Goal: Task Accomplishment & Management: Manage account settings

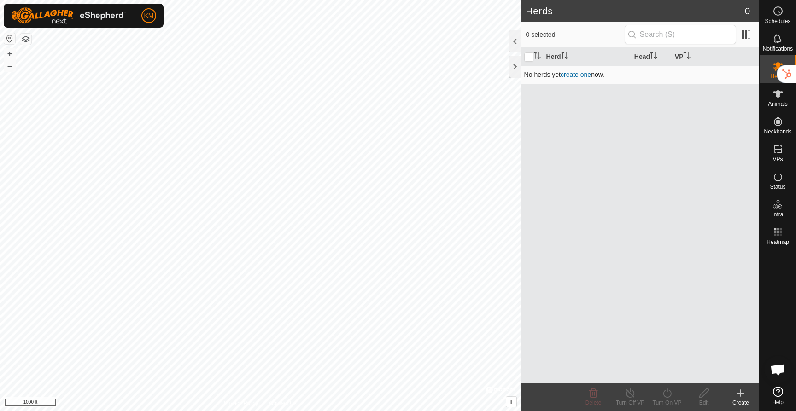
click at [575, 76] on link "create one" at bounding box center [576, 74] width 30 height 7
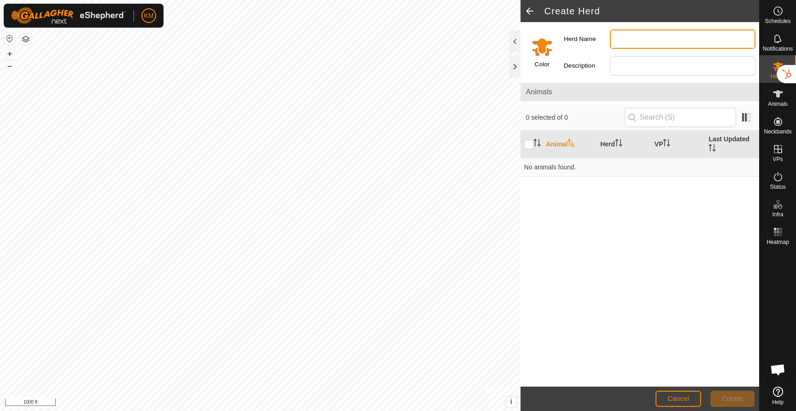
click at [626, 32] on input "Herd Name" at bounding box center [683, 38] width 146 height 19
type input "Bull"
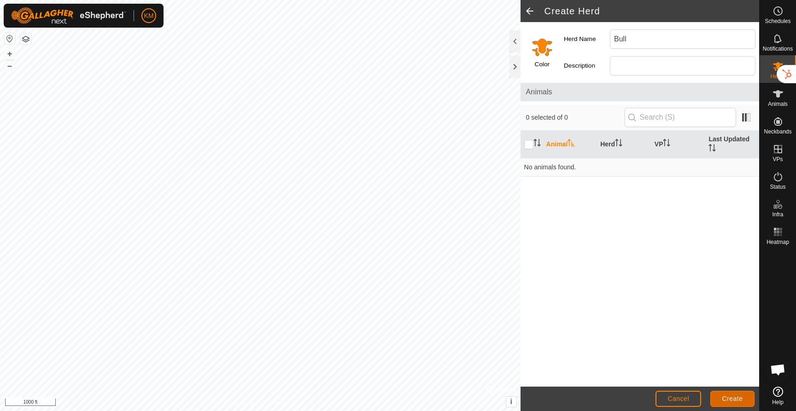
click at [734, 404] on button "Create" at bounding box center [732, 399] width 44 height 16
click at [676, 396] on span "Cancel" at bounding box center [679, 398] width 22 height 7
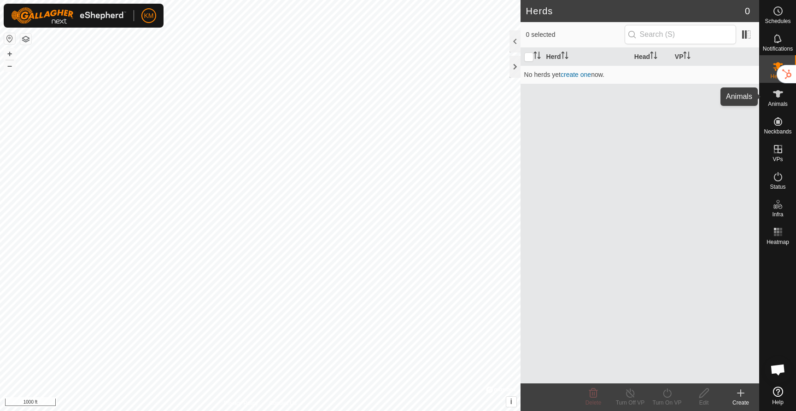
click at [769, 101] on span "Animals" at bounding box center [778, 104] width 20 height 6
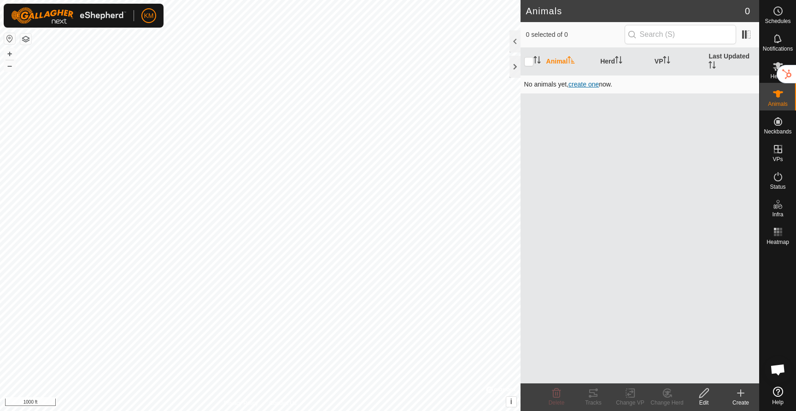
click at [589, 85] on span "create one" at bounding box center [583, 84] width 30 height 7
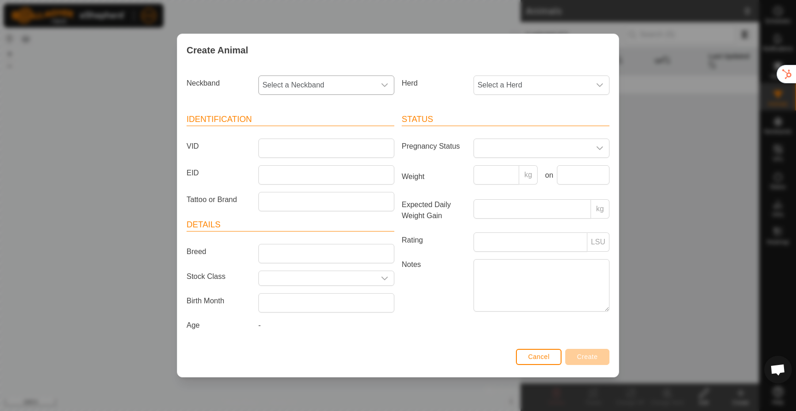
click at [285, 93] on span "Select a Neckband" at bounding box center [317, 85] width 117 height 18
click at [295, 152] on li "0660867812" at bounding box center [326, 152] width 135 height 18
click at [542, 91] on span "Select a Herd" at bounding box center [532, 85] width 117 height 18
click at [488, 132] on li "-" at bounding box center [542, 132] width 135 height 18
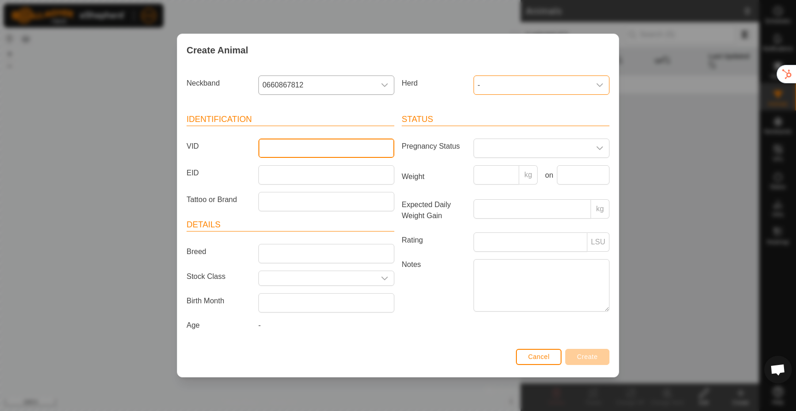
click at [270, 149] on input "VID" at bounding box center [326, 148] width 136 height 19
type input "Bull"
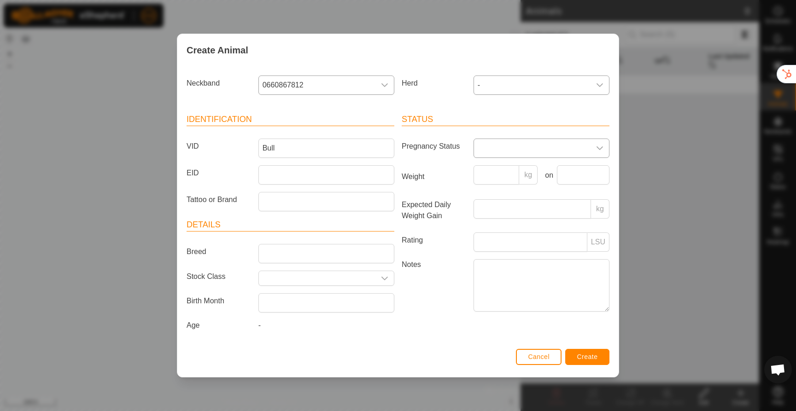
click at [497, 154] on span at bounding box center [532, 148] width 117 height 18
click at [490, 169] on li "Empty" at bounding box center [542, 169] width 135 height 18
click at [294, 279] on input "Select or enter a Stock Class" at bounding box center [317, 278] width 117 height 14
click at [381, 279] on icon "dropdown trigger" at bounding box center [384, 278] width 7 height 7
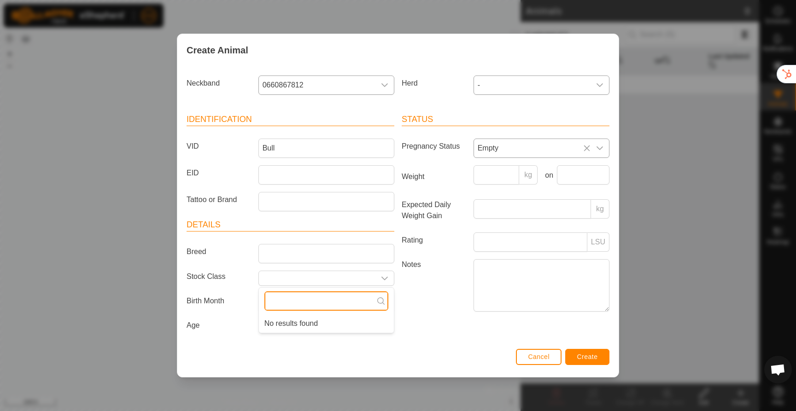
click at [312, 308] on input "text" at bounding box center [326, 301] width 124 height 19
click at [399, 318] on div "Status Pregnancy Status Empty Weight kg on Expected Daily Weight Gain kg Rating…" at bounding box center [505, 224] width 215 height 244
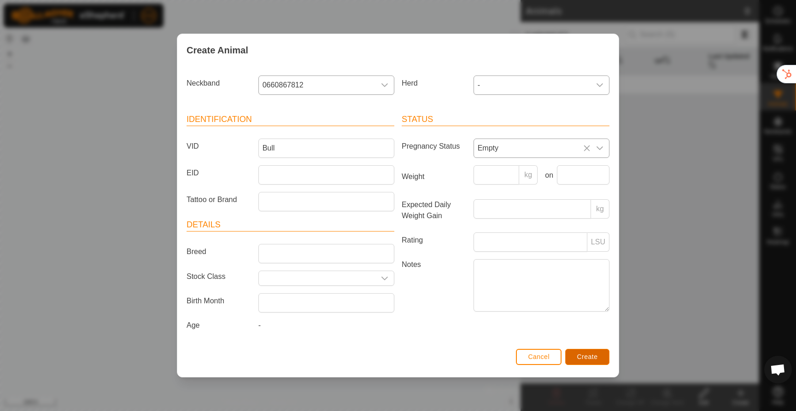
click at [598, 358] on button "Create" at bounding box center [587, 357] width 44 height 16
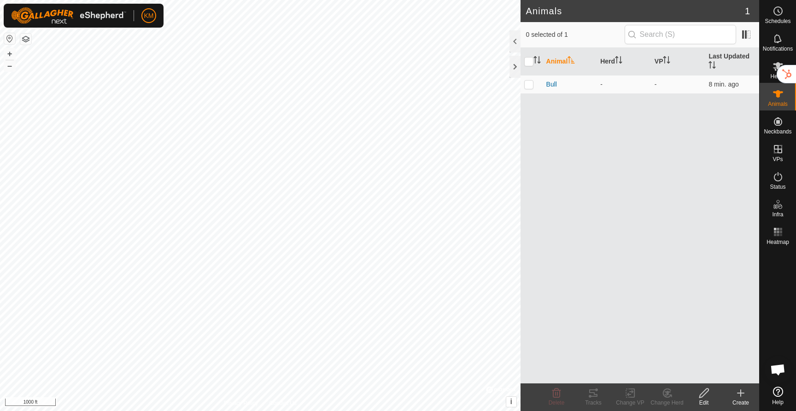
click at [738, 394] on icon at bounding box center [740, 393] width 11 height 11
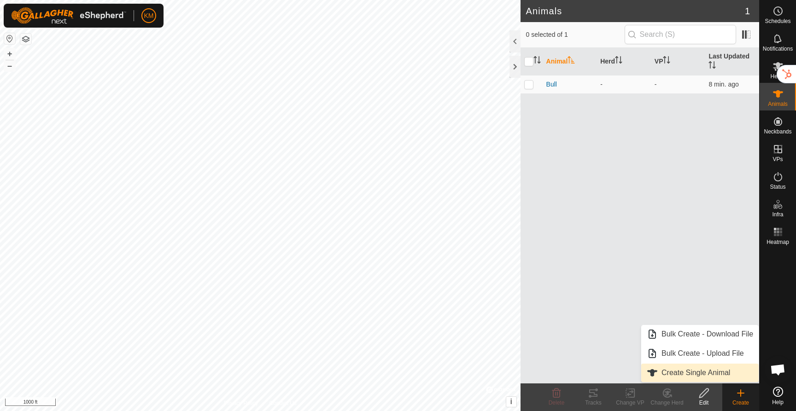
click at [717, 375] on link "Create Single Animal" at bounding box center [699, 373] width 117 height 18
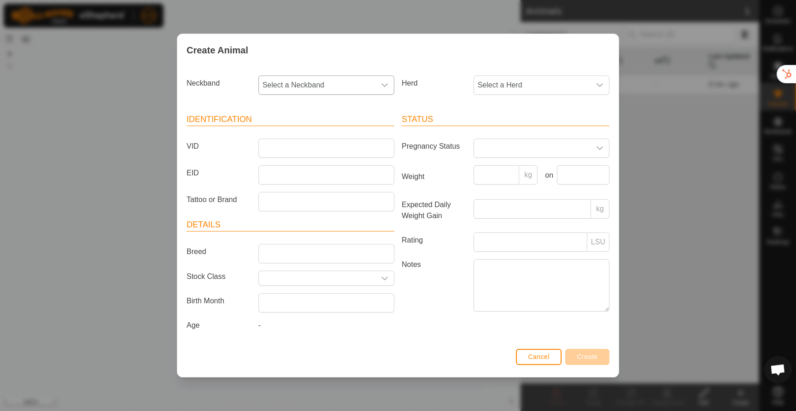
click at [332, 86] on span "Select a Neckband" at bounding box center [317, 85] width 117 height 18
click at [314, 151] on li "4135142261" at bounding box center [326, 152] width 135 height 18
click at [314, 151] on input "VID" at bounding box center [326, 148] width 136 height 19
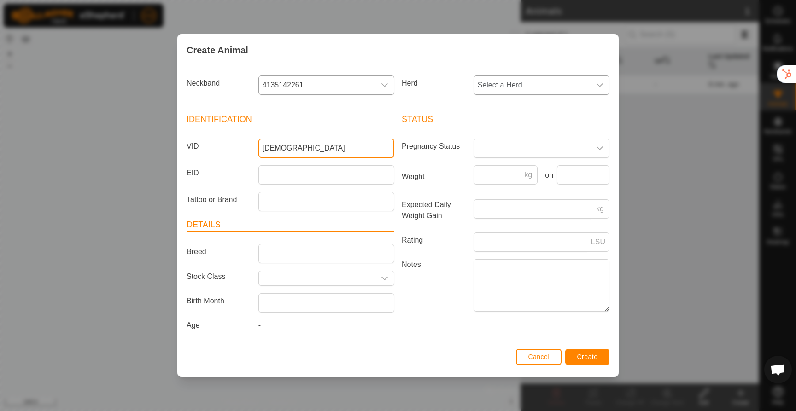
type input "[DEMOGRAPHIC_DATA]"
click at [536, 89] on span "Select a Herd" at bounding box center [532, 85] width 117 height 18
click at [511, 129] on li "-" at bounding box center [542, 132] width 135 height 18
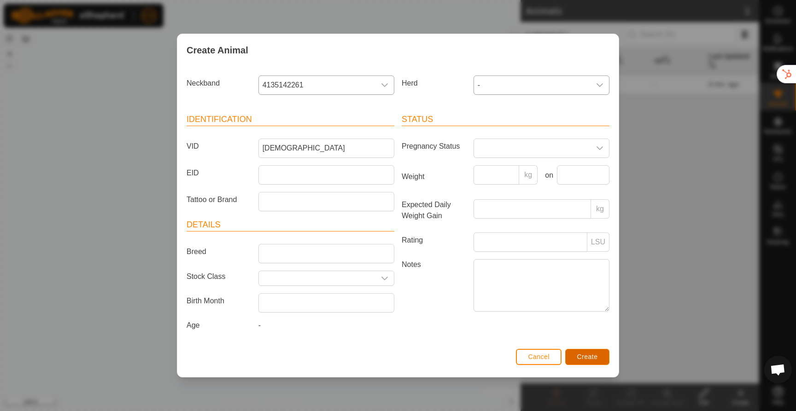
click at [590, 355] on span "Create" at bounding box center [587, 356] width 21 height 7
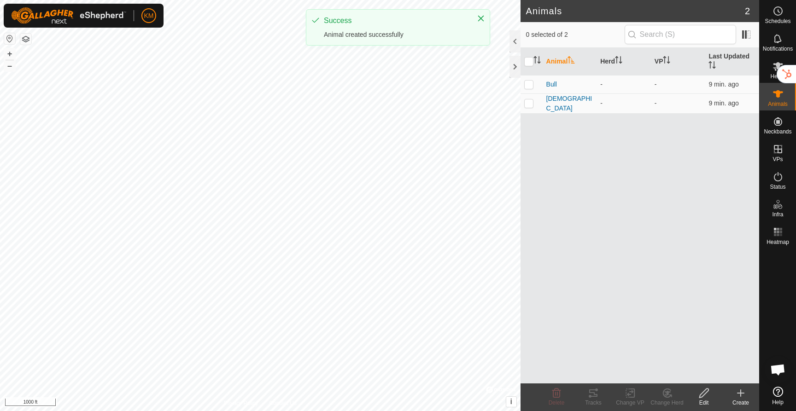
click at [739, 400] on div "Create" at bounding box center [740, 403] width 37 height 8
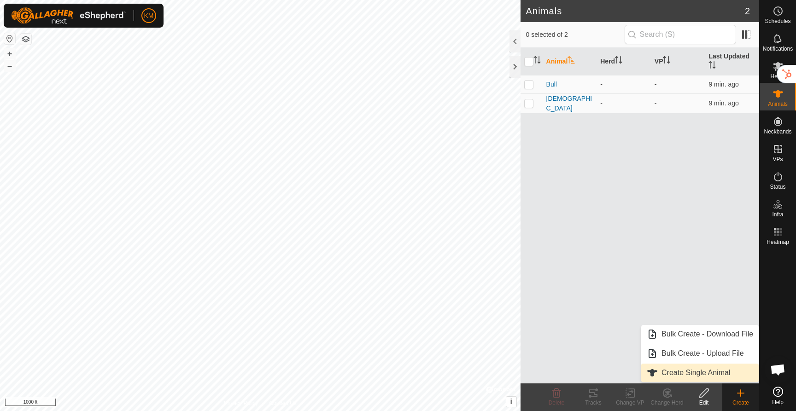
click at [703, 372] on link "Create Single Animal" at bounding box center [699, 373] width 117 height 18
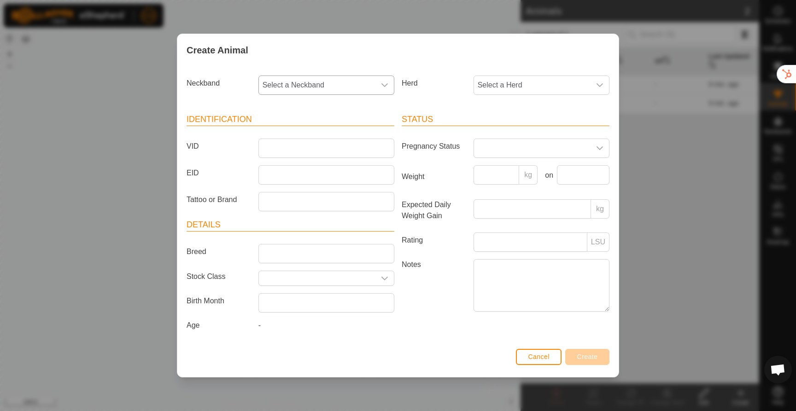
click at [304, 79] on span "Select a Neckband" at bounding box center [317, 85] width 117 height 18
click at [291, 148] on li "2126936663" at bounding box center [326, 152] width 135 height 18
click at [512, 84] on span "Select a Herd" at bounding box center [532, 85] width 117 height 18
click at [493, 136] on li "-" at bounding box center [542, 132] width 135 height 18
click at [312, 150] on input "VID" at bounding box center [326, 148] width 136 height 19
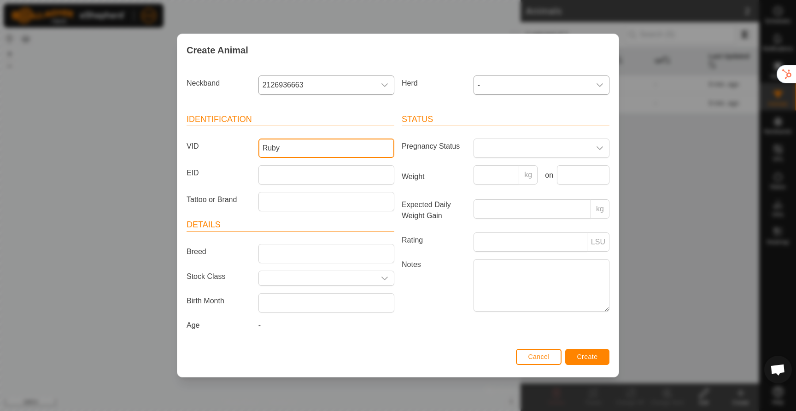
type input "Ruby"
click at [577, 358] on span "Create" at bounding box center [587, 356] width 21 height 7
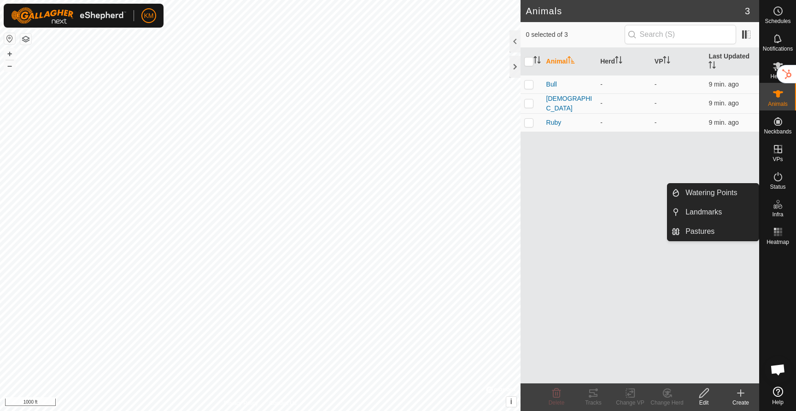
click at [779, 210] on icon at bounding box center [778, 204] width 11 height 11
click at [705, 234] on link "Pastures" at bounding box center [719, 232] width 79 height 18
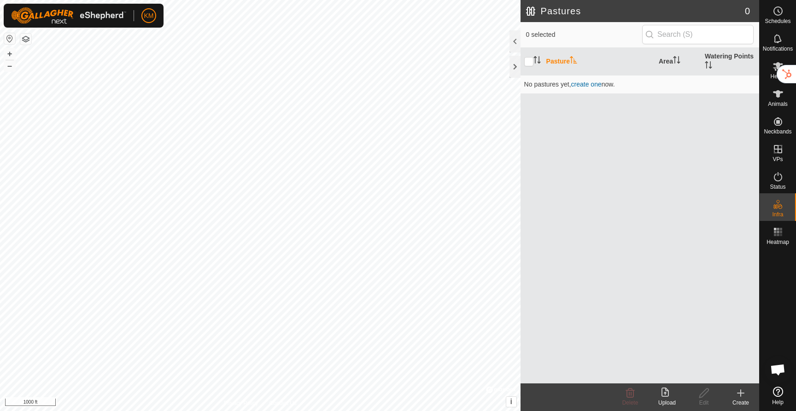
click at [738, 393] on icon at bounding box center [741, 393] width 6 height 0
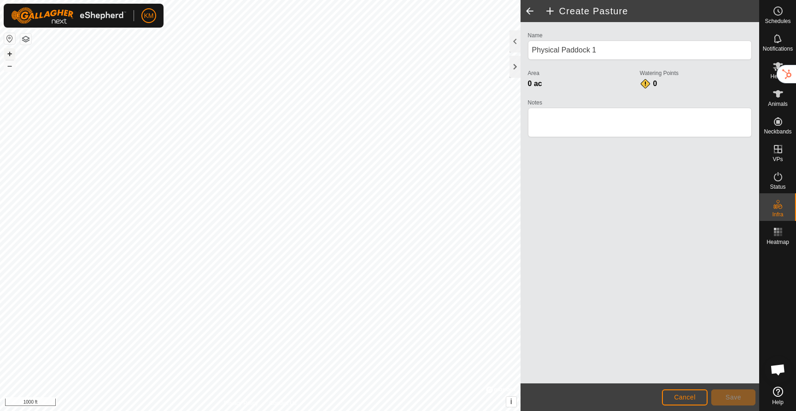
click at [10, 53] on button "+" at bounding box center [9, 53] width 11 height 11
click at [24, 41] on button "button" at bounding box center [25, 39] width 11 height 11
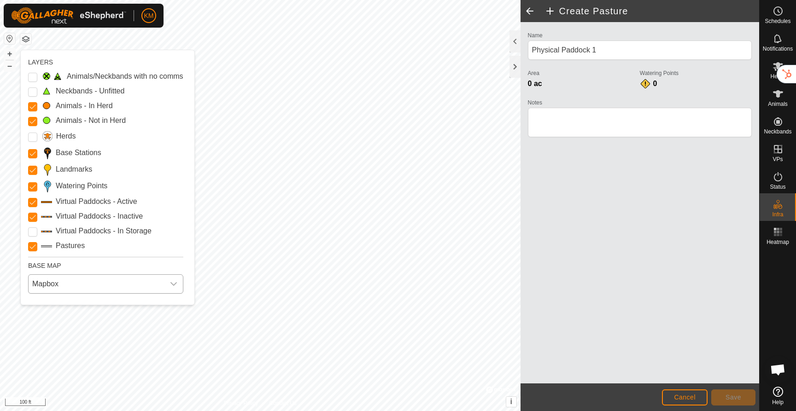
click at [78, 283] on span "Mapbox" at bounding box center [97, 284] width 136 height 18
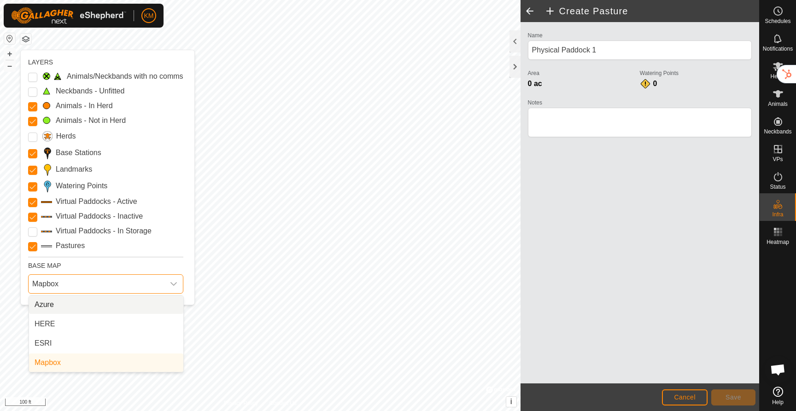
click at [68, 304] on li "Azure" at bounding box center [106, 305] width 154 height 18
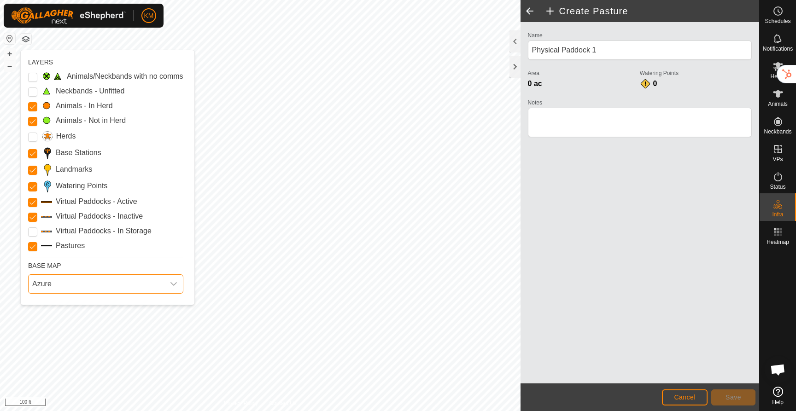
click at [48, 287] on span "Azure" at bounding box center [97, 284] width 136 height 18
click at [50, 316] on li "HERE" at bounding box center [106, 324] width 154 height 18
click at [63, 281] on span "HERE" at bounding box center [97, 284] width 136 height 18
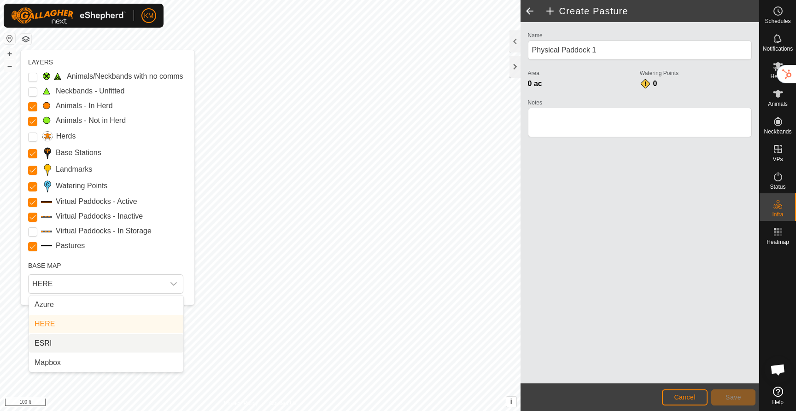
click at [53, 337] on li "ESRI" at bounding box center [106, 343] width 154 height 18
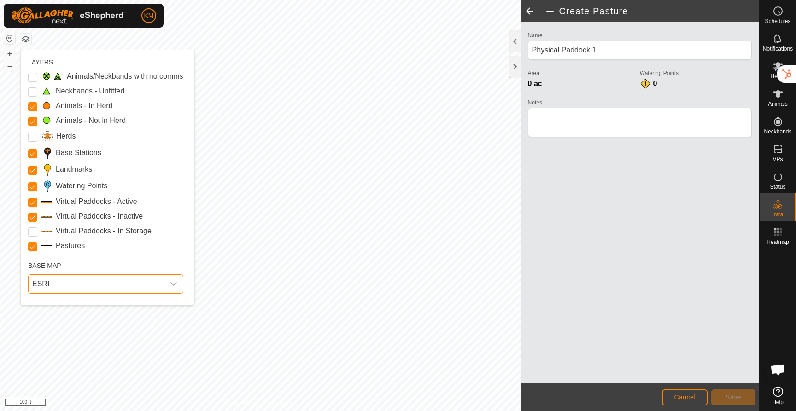
click at [139, 280] on span "ESRI" at bounding box center [97, 284] width 136 height 18
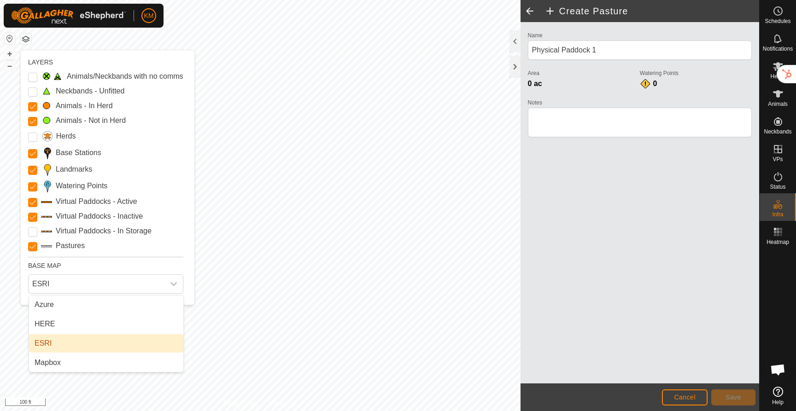
click at [99, 343] on li "ESRI" at bounding box center [106, 343] width 154 height 18
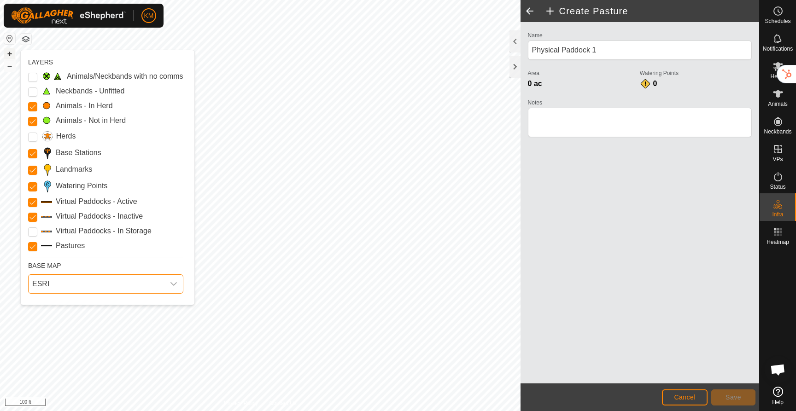
click at [9, 51] on button "+" at bounding box center [9, 53] width 11 height 11
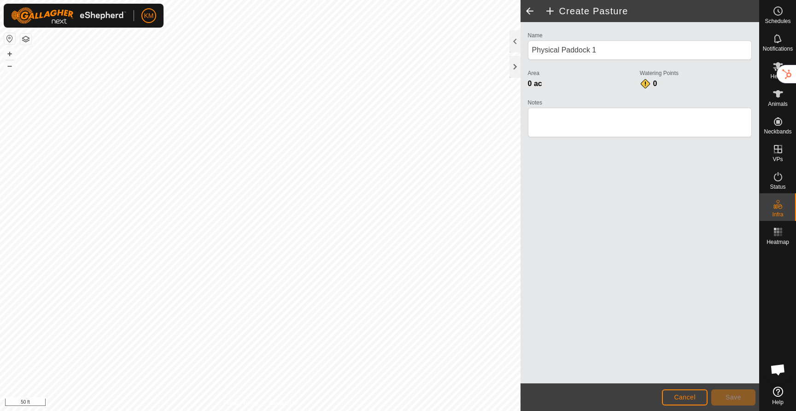
click at [23, 41] on button "button" at bounding box center [25, 39] width 11 height 11
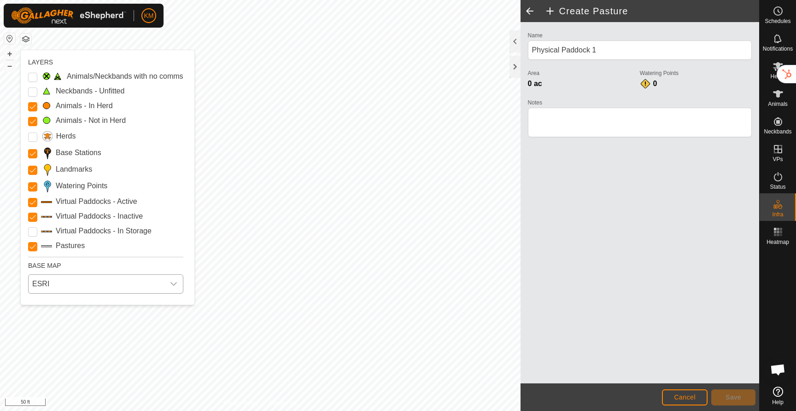
click at [67, 282] on span "ESRI" at bounding box center [97, 284] width 136 height 18
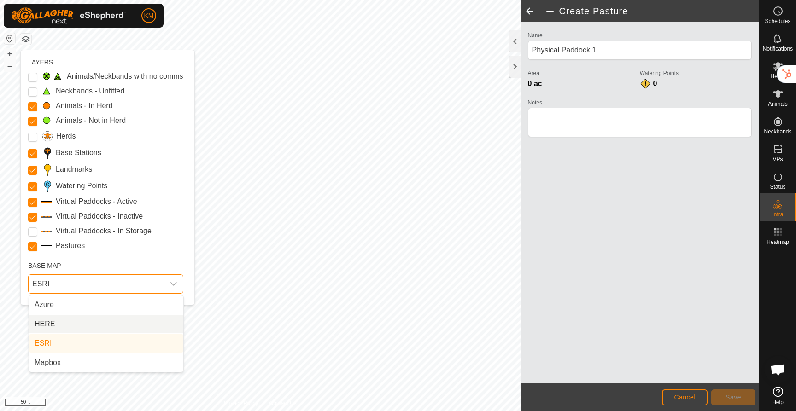
click at [62, 324] on li "HERE" at bounding box center [106, 324] width 154 height 18
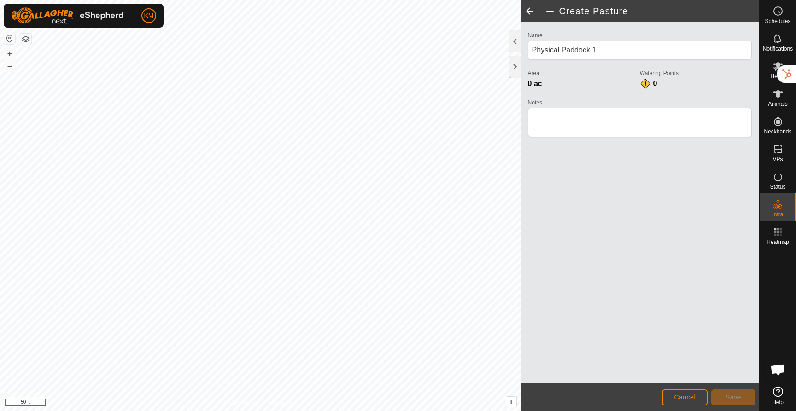
click at [26, 36] on button "button" at bounding box center [25, 39] width 11 height 11
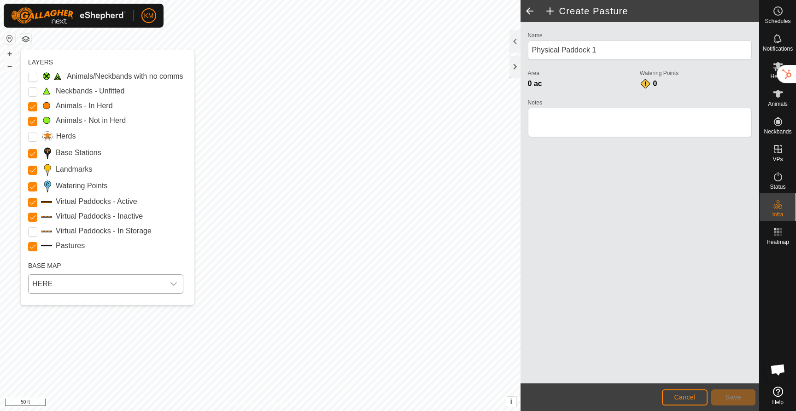
click at [88, 278] on span "HERE" at bounding box center [97, 284] width 136 height 18
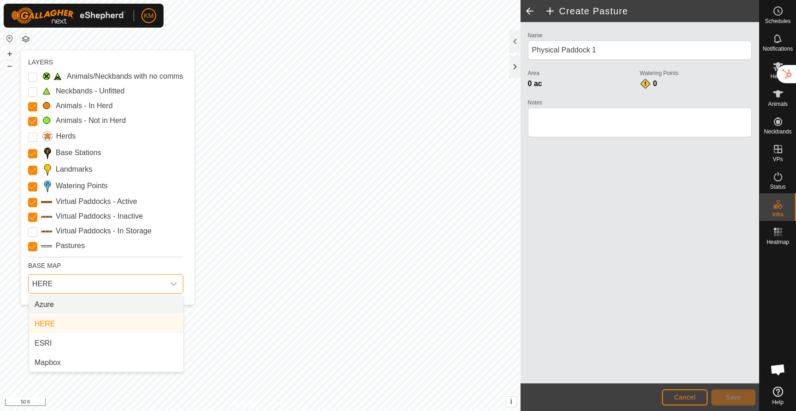
click at [83, 304] on li "Azure" at bounding box center [106, 305] width 154 height 18
click at [84, 291] on span "Azure" at bounding box center [97, 284] width 136 height 18
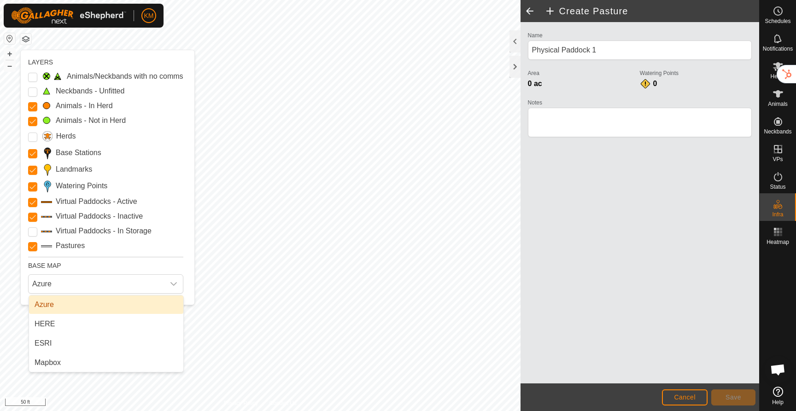
click at [77, 305] on li "Azure" at bounding box center [106, 305] width 154 height 18
click at [8, 66] on button "–" at bounding box center [9, 65] width 11 height 11
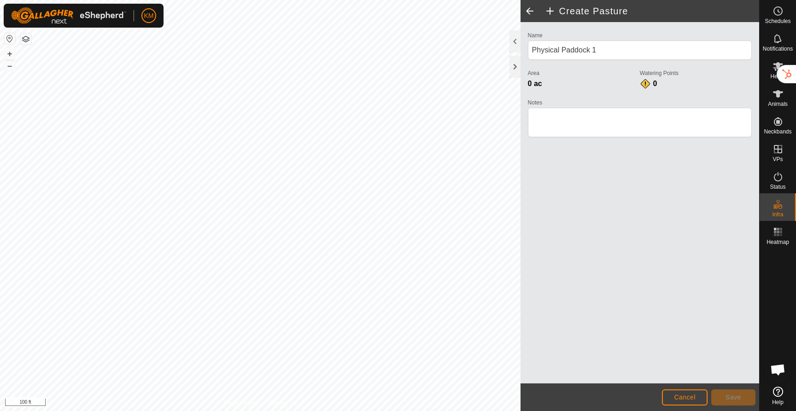
click at [25, 41] on button "button" at bounding box center [25, 39] width 11 height 11
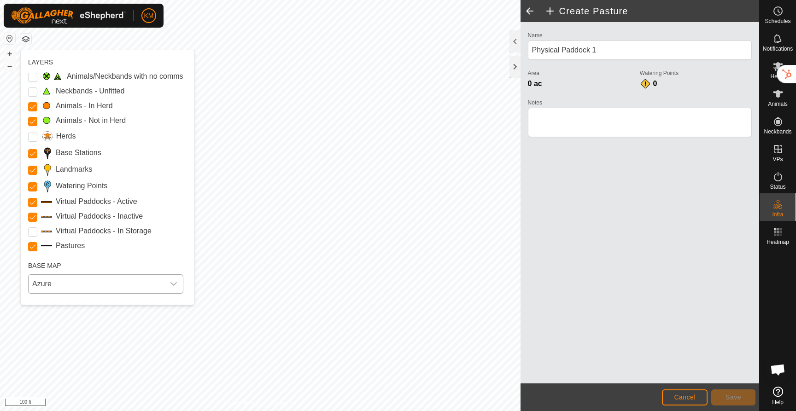
click at [78, 285] on span "Azure" at bounding box center [97, 284] width 136 height 18
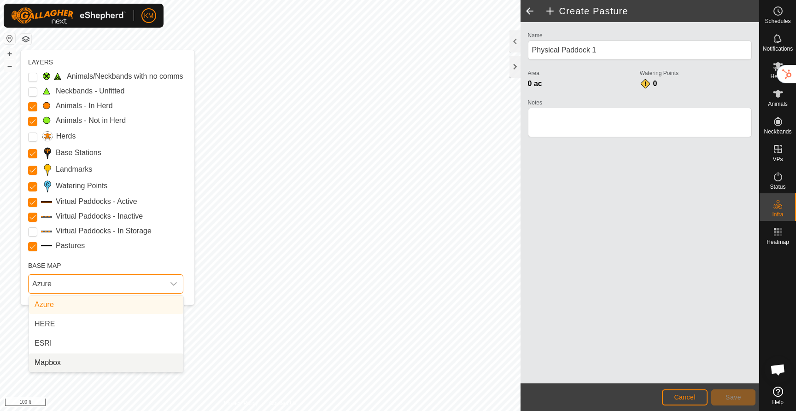
click at [66, 364] on li "Mapbox" at bounding box center [106, 363] width 154 height 18
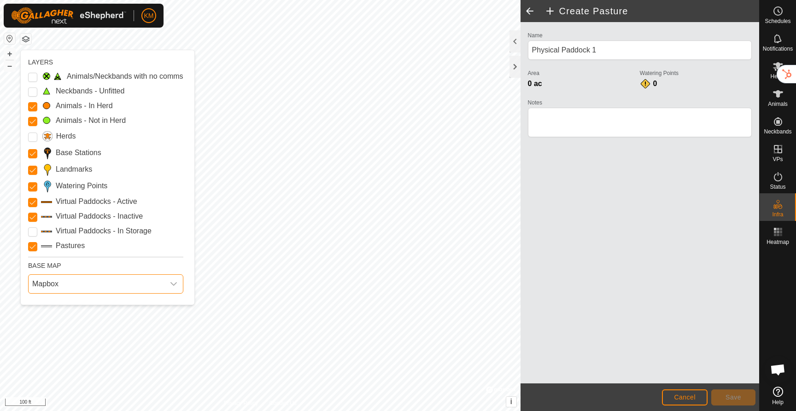
click at [63, 283] on span "Mapbox" at bounding box center [97, 284] width 136 height 18
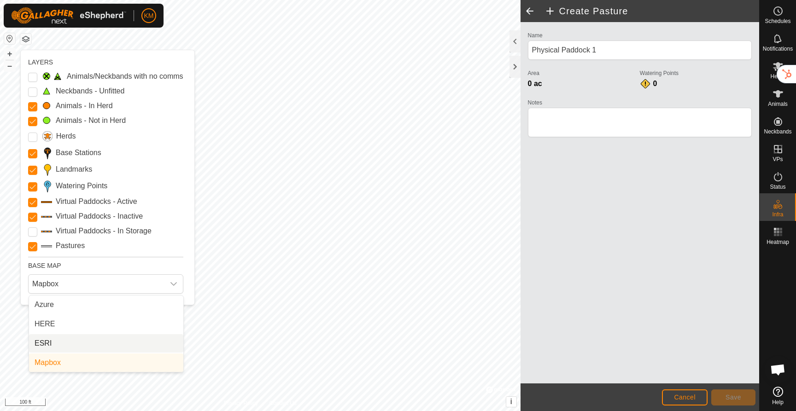
click at [62, 344] on li "ESRI" at bounding box center [106, 343] width 154 height 18
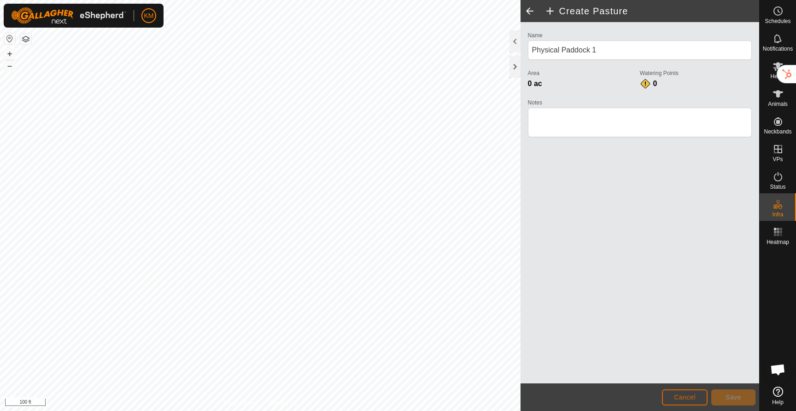
click at [680, 398] on span "Cancel" at bounding box center [685, 397] width 22 height 7
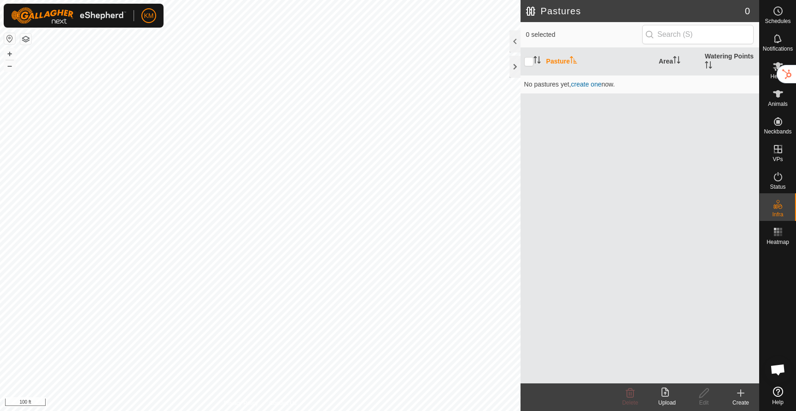
click at [743, 396] on icon at bounding box center [740, 393] width 11 height 11
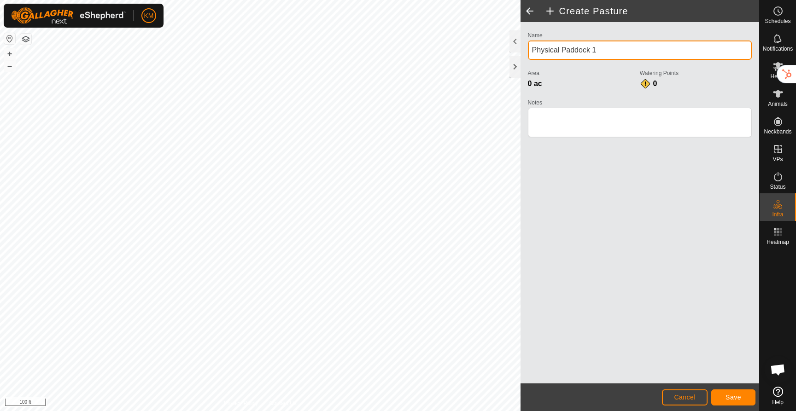
click at [601, 54] on input "Physical Paddock 1" at bounding box center [640, 50] width 224 height 19
type input "Yard Pasture 1"
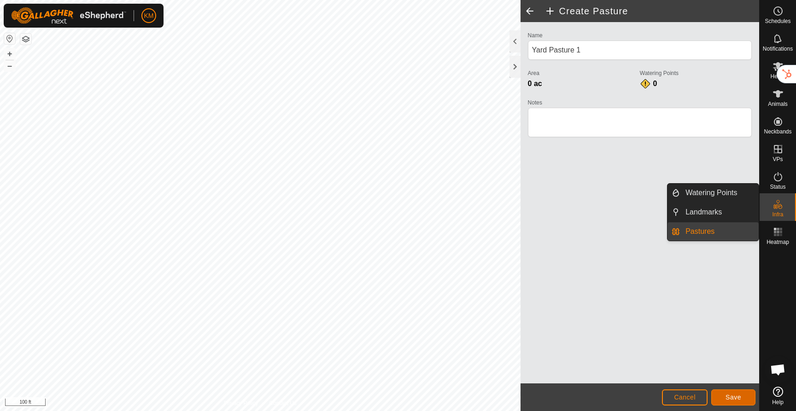
click at [738, 397] on span "Save" at bounding box center [734, 397] width 16 height 7
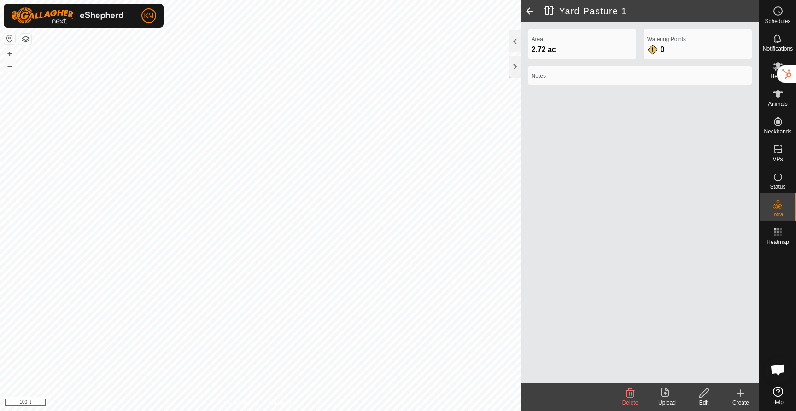
click at [741, 395] on icon at bounding box center [741, 393] width 0 height 6
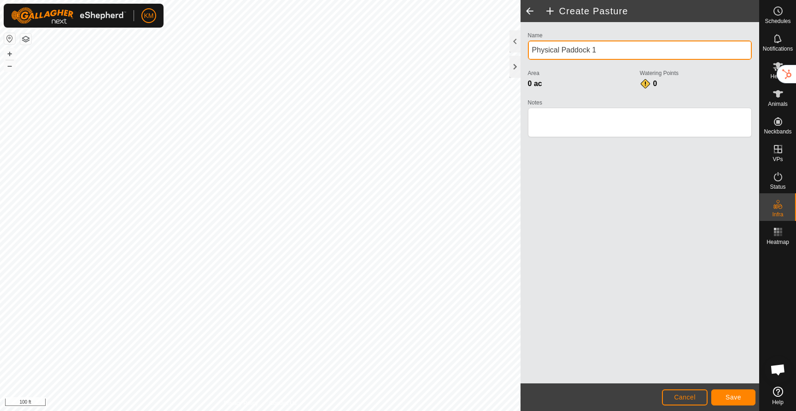
click at [609, 50] on input "Physical Paddock 1" at bounding box center [640, 50] width 224 height 19
click at [508, 50] on div "Create Pasture Name Physical Paddock 1 Area 0 ac Watering Points 0 Notes Cancel…" at bounding box center [379, 205] width 759 height 411
drag, startPoint x: 613, startPoint y: 46, endPoint x: 529, endPoint y: 50, distance: 83.5
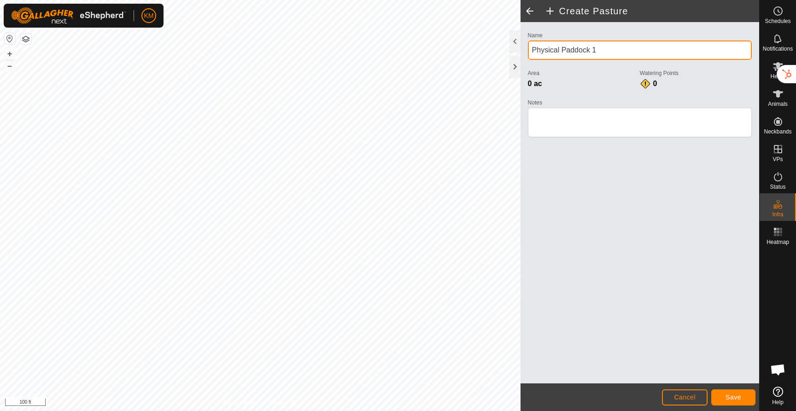
click at [529, 50] on input "Physical Paddock 1" at bounding box center [640, 50] width 224 height 19
type input "Meadow"
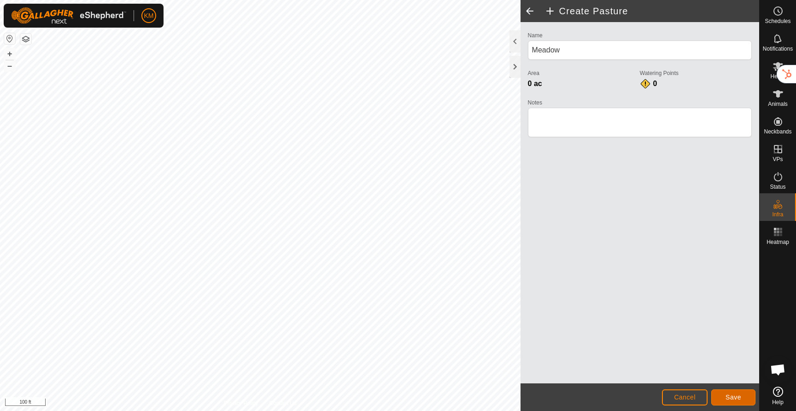
click at [730, 397] on span "Save" at bounding box center [734, 397] width 16 height 7
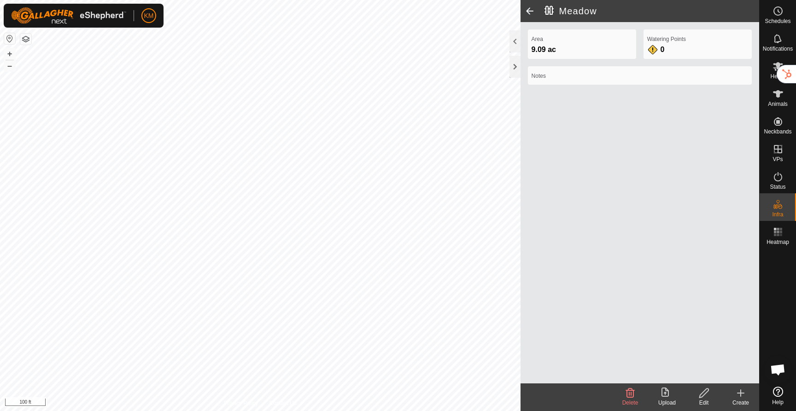
click at [579, 186] on div "Meadow Area 9.09 ac Watering Points 0 Notes Delete Upload Edit Create Privacy P…" at bounding box center [379, 205] width 759 height 411
click at [533, 13] on span at bounding box center [530, 11] width 18 height 22
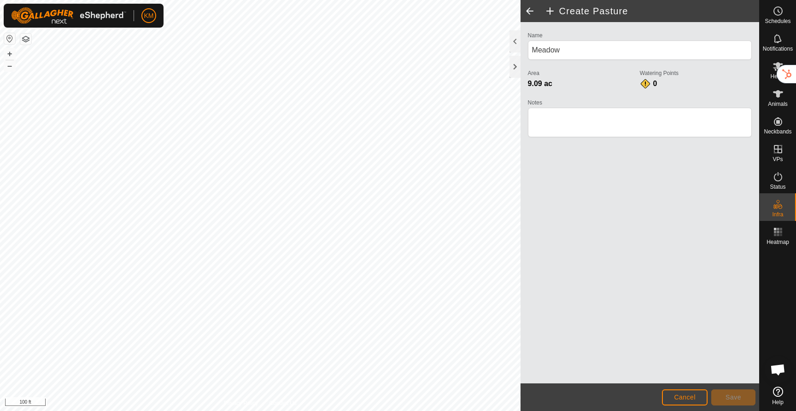
click at [533, 13] on span at bounding box center [530, 11] width 18 height 22
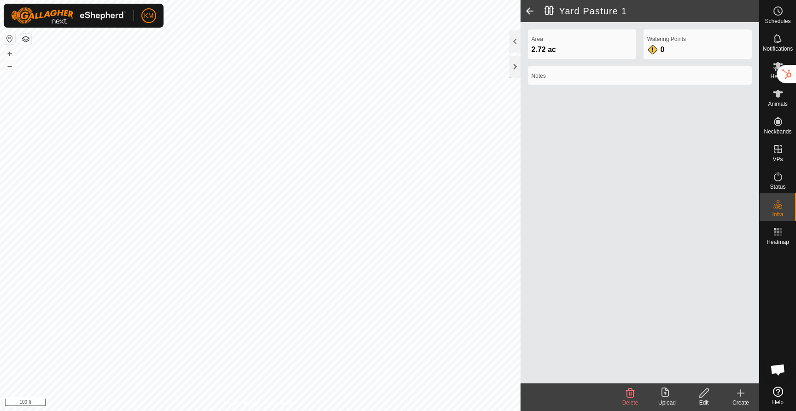
click at [533, 13] on span at bounding box center [530, 11] width 18 height 22
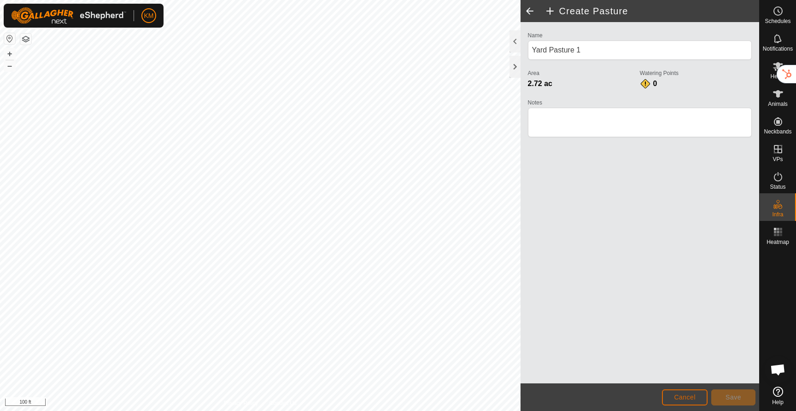
click at [689, 400] on span "Cancel" at bounding box center [685, 397] width 22 height 7
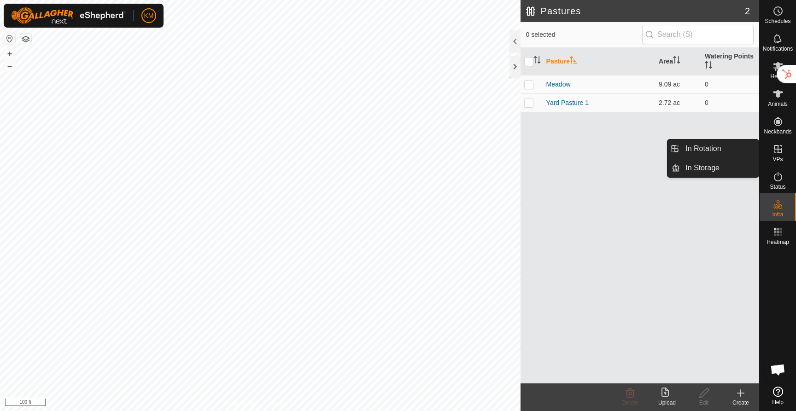
click at [779, 151] on icon at bounding box center [778, 149] width 11 height 11
click at [778, 152] on icon at bounding box center [778, 149] width 11 height 11
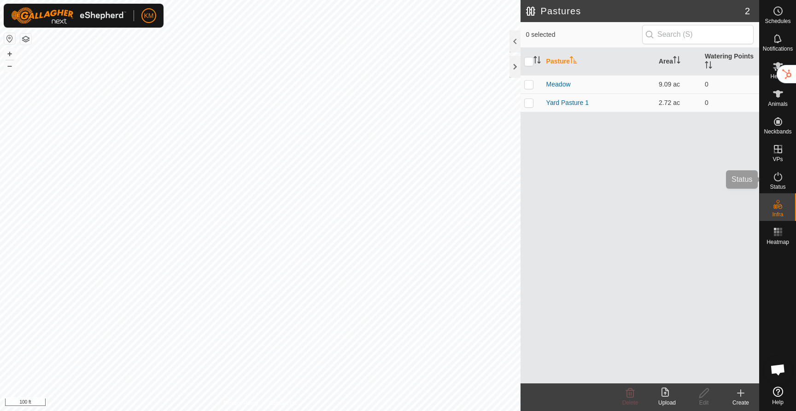
click at [776, 183] on es-activation-svg-icon at bounding box center [778, 177] width 17 height 15
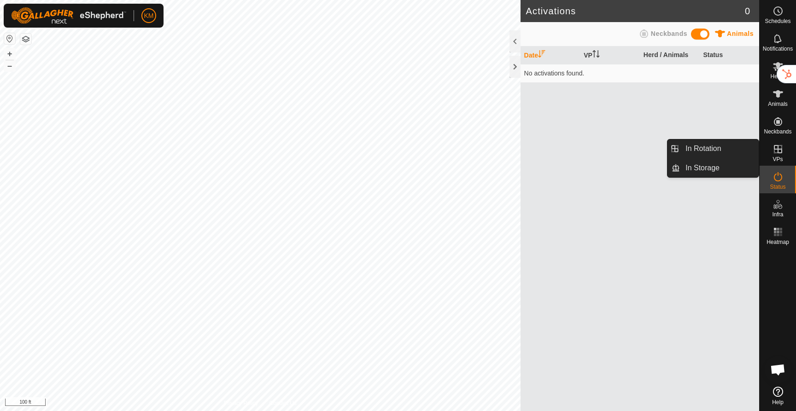
click at [776, 154] on icon at bounding box center [778, 149] width 11 height 11
click at [727, 152] on link "In Rotation" at bounding box center [719, 149] width 79 height 18
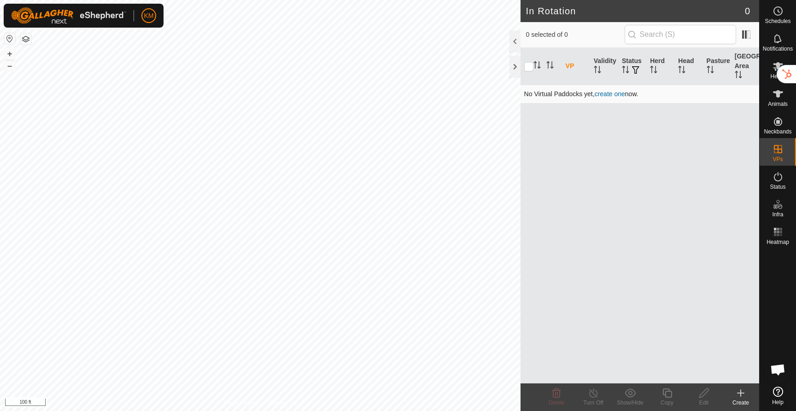
click at [606, 95] on link "create one" at bounding box center [610, 93] width 30 height 7
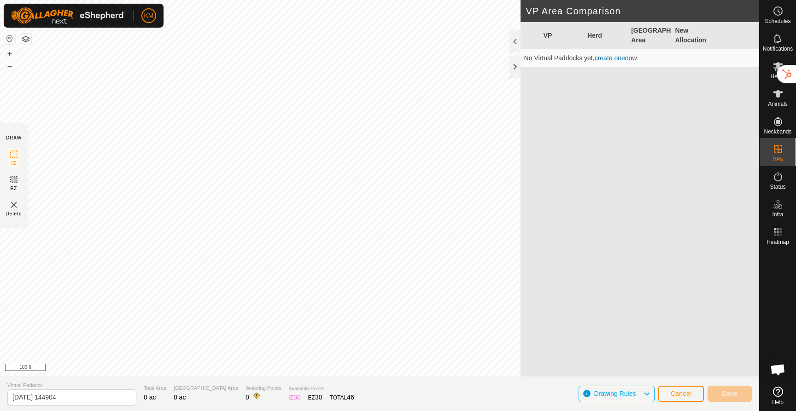
click at [570, 15] on h2 "VP Area Comparison" at bounding box center [642, 11] width 233 height 11
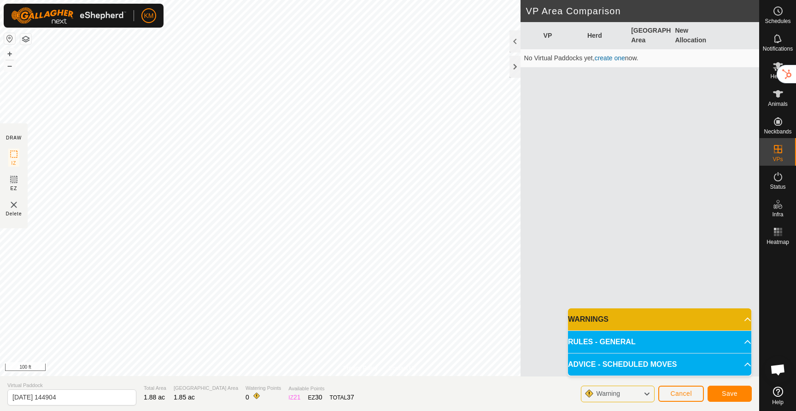
click at [713, 322] on p-accordion-header "WARNINGS" at bounding box center [659, 320] width 183 height 22
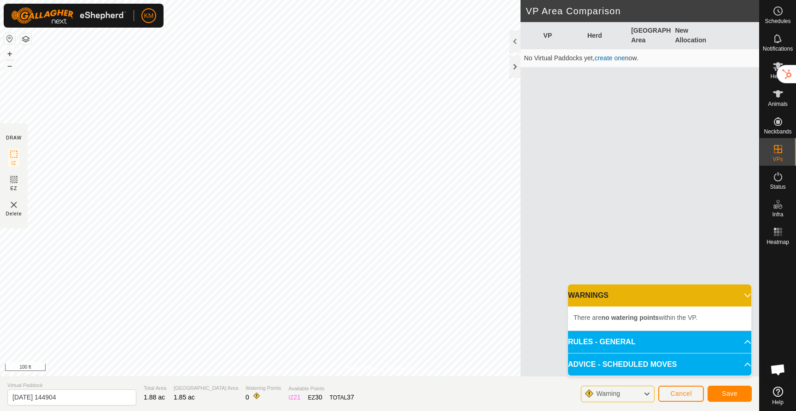
click at [700, 344] on p-accordion-header "RULES - GENERAL" at bounding box center [659, 342] width 183 height 22
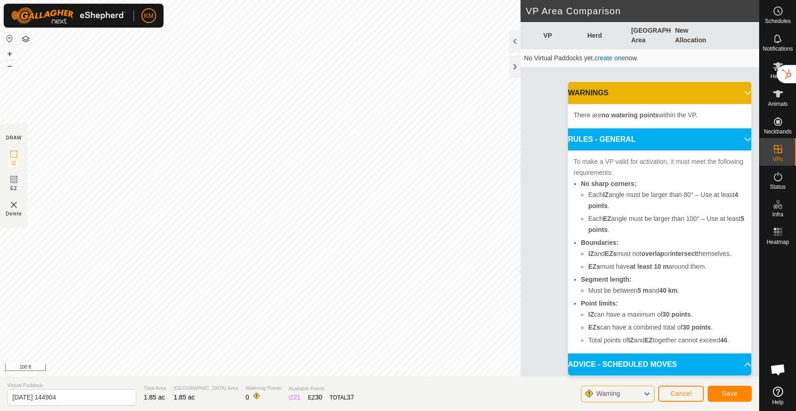
click at [680, 369] on p-accordion-header "ADVICE - SCHEDULED MOVES" at bounding box center [659, 365] width 183 height 22
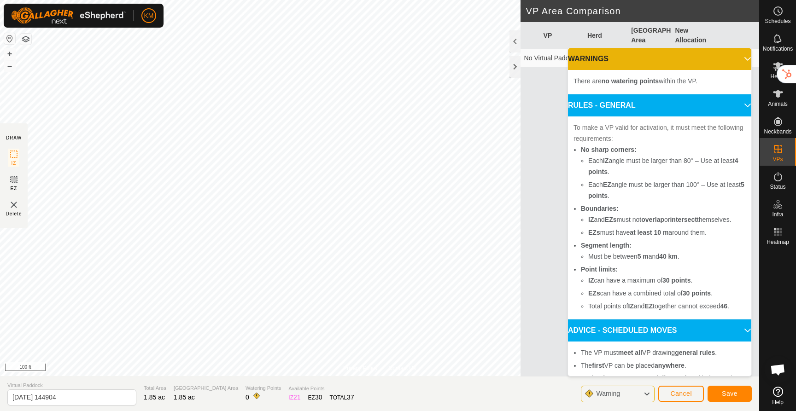
click at [682, 329] on p-accordion-header "ADVICE - SCHEDULED MOVES" at bounding box center [659, 331] width 183 height 22
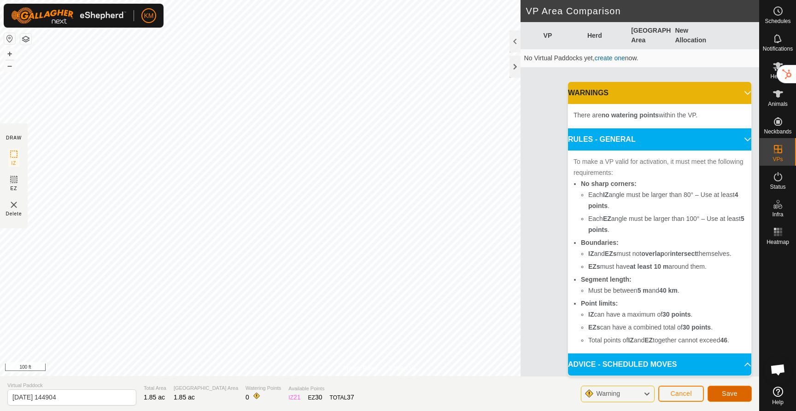
click at [725, 392] on span "Save" at bounding box center [730, 393] width 16 height 7
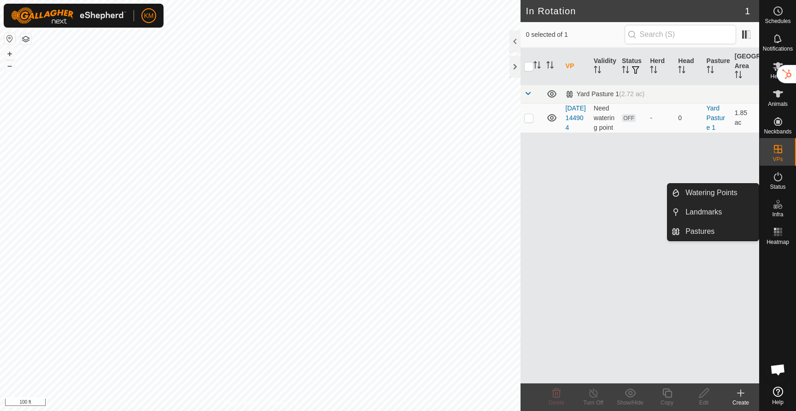
click at [779, 207] on icon at bounding box center [778, 204] width 11 height 11
click at [710, 193] on link "Watering Points" at bounding box center [719, 193] width 79 height 18
click at [776, 209] on icon at bounding box center [775, 207] width 5 height 5
click at [715, 196] on link "Watering Points" at bounding box center [719, 193] width 79 height 18
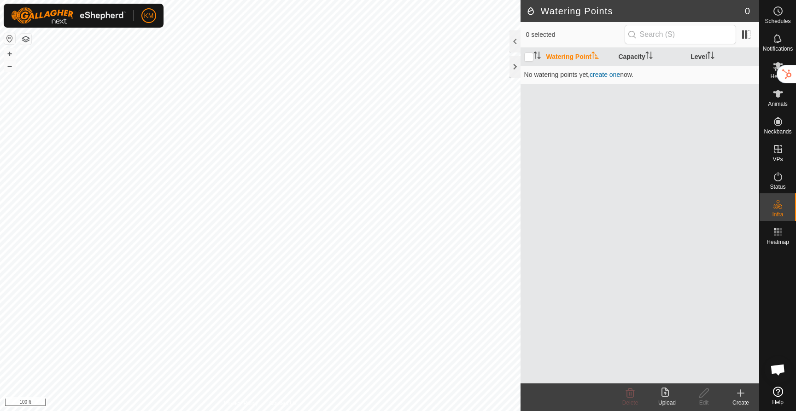
click at [744, 397] on icon at bounding box center [740, 393] width 11 height 11
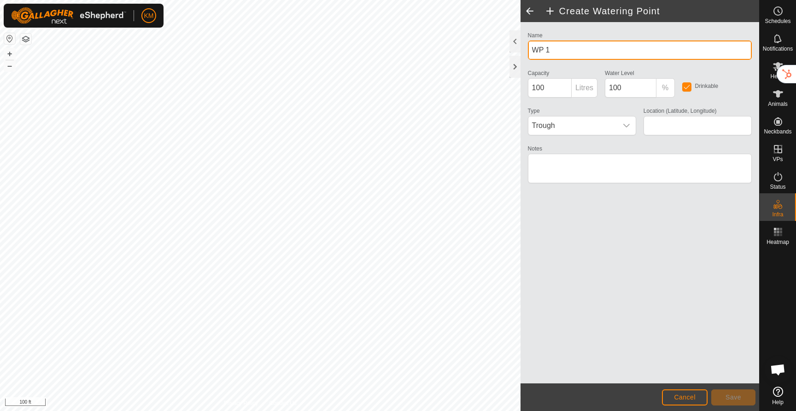
click at [581, 47] on input "WP 1" at bounding box center [640, 50] width 224 height 19
type input "Trough"
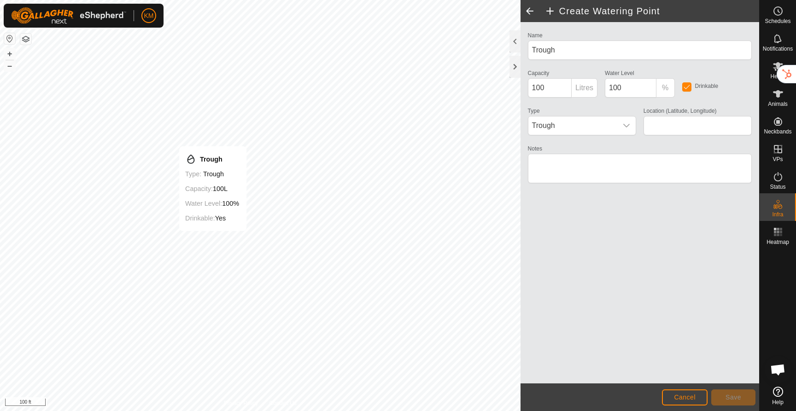
type input "54.428438, -110.656526"
click at [728, 402] on button "Save" at bounding box center [733, 398] width 44 height 16
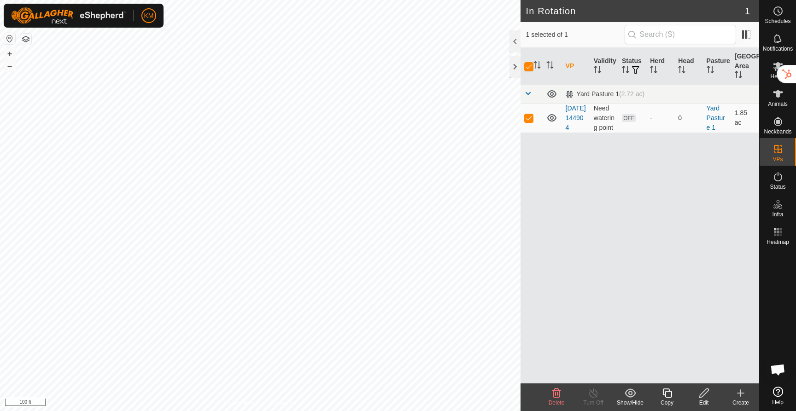
click at [706, 395] on icon at bounding box center [704, 393] width 12 height 11
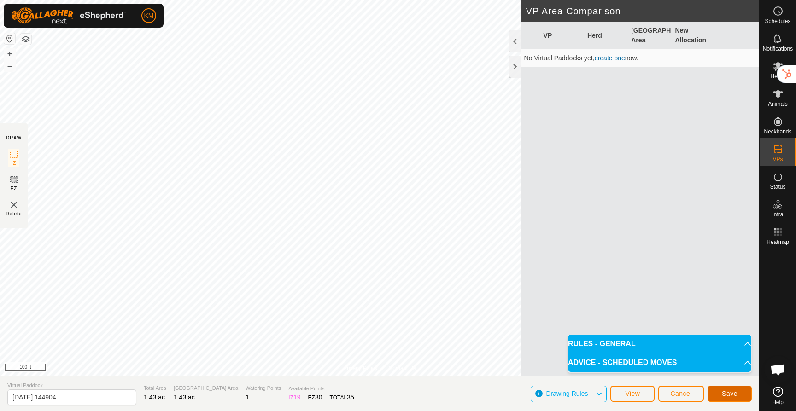
click at [729, 396] on span "Save" at bounding box center [730, 393] width 16 height 7
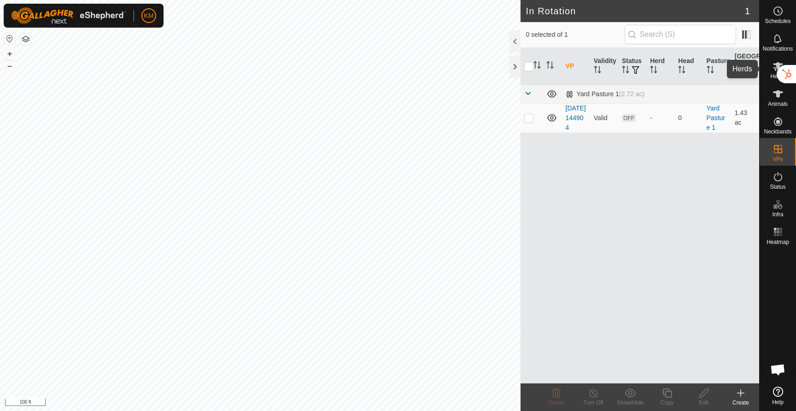
click at [771, 74] on span "Herds" at bounding box center [777, 77] width 15 height 6
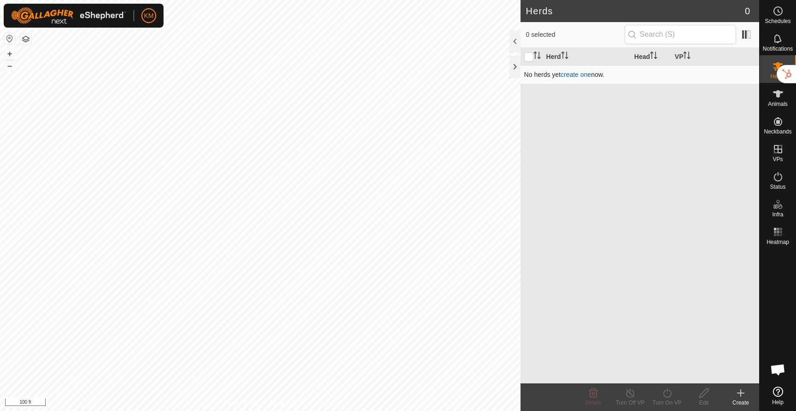
click at [575, 76] on link "create one" at bounding box center [576, 74] width 30 height 7
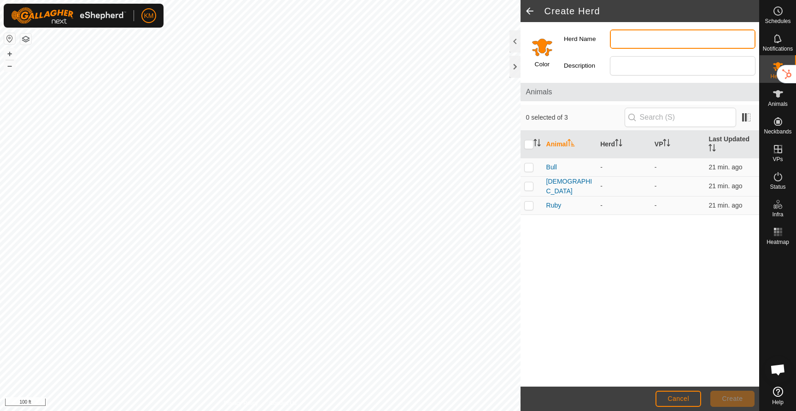
click at [621, 37] on input "Herd Name" at bounding box center [683, 38] width 146 height 19
type input "Bull"
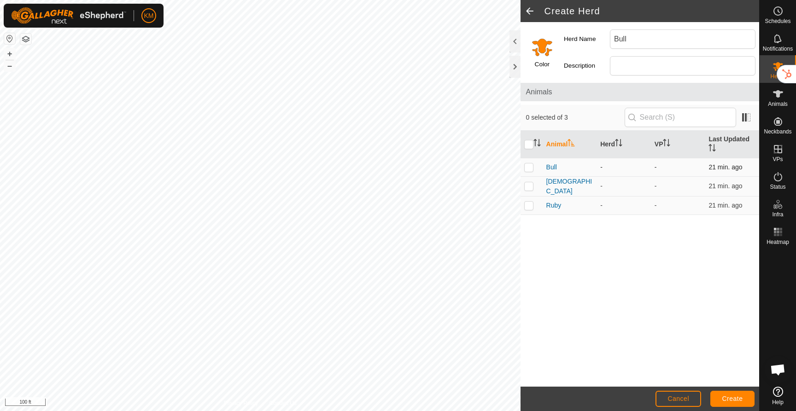
click at [529, 169] on p-checkbox at bounding box center [528, 167] width 9 height 7
checkbox input "true"
click at [737, 399] on span "Create" at bounding box center [732, 398] width 21 height 7
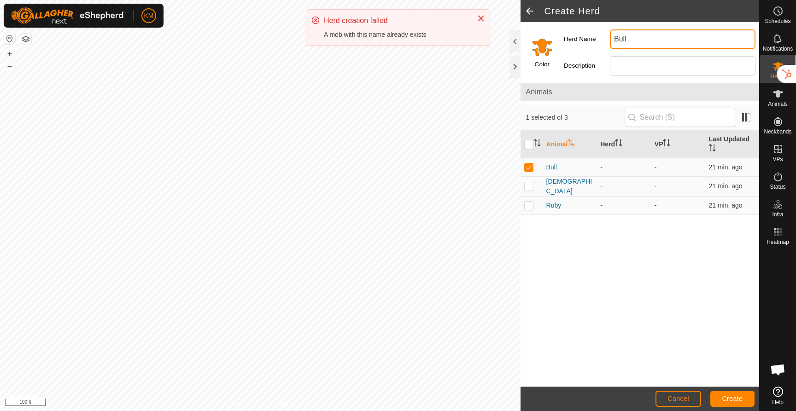
click at [638, 40] on input "Bull" at bounding box center [683, 38] width 146 height 19
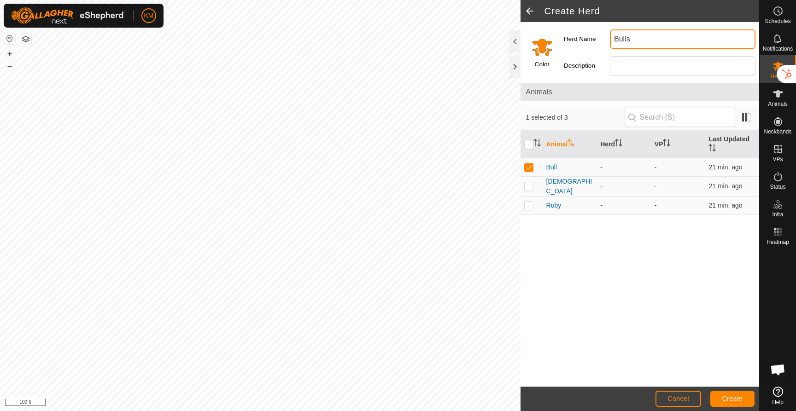
type input "Bulls"
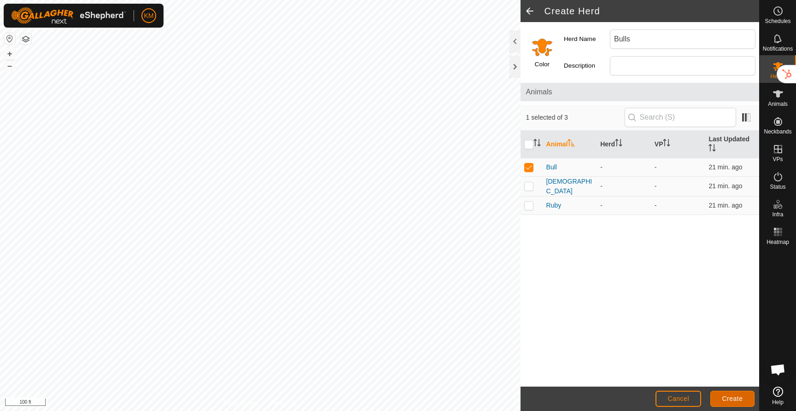
click at [744, 398] on button "Create" at bounding box center [732, 399] width 44 height 16
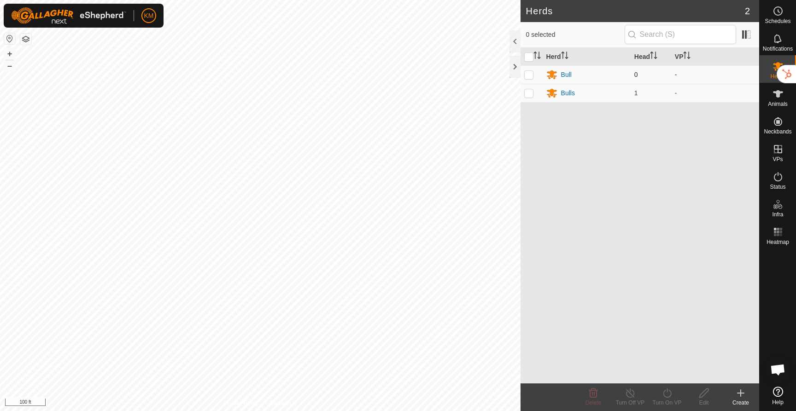
click at [530, 75] on p-checkbox at bounding box center [528, 74] width 9 height 7
click at [582, 389] on delete-svg-icon at bounding box center [593, 393] width 37 height 11
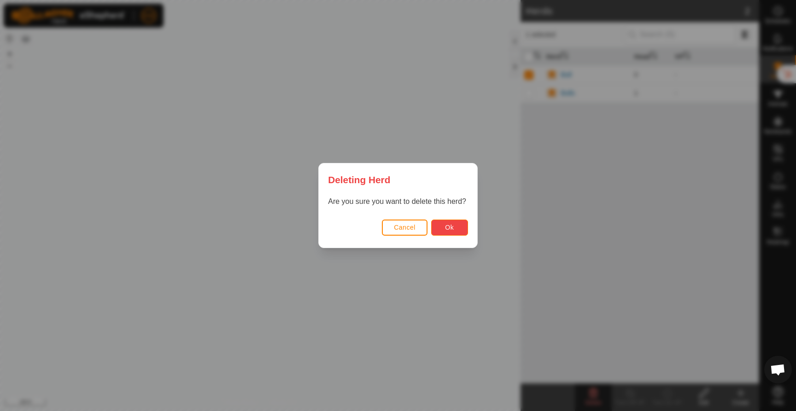
click at [445, 228] on span "Ok" at bounding box center [449, 227] width 9 height 7
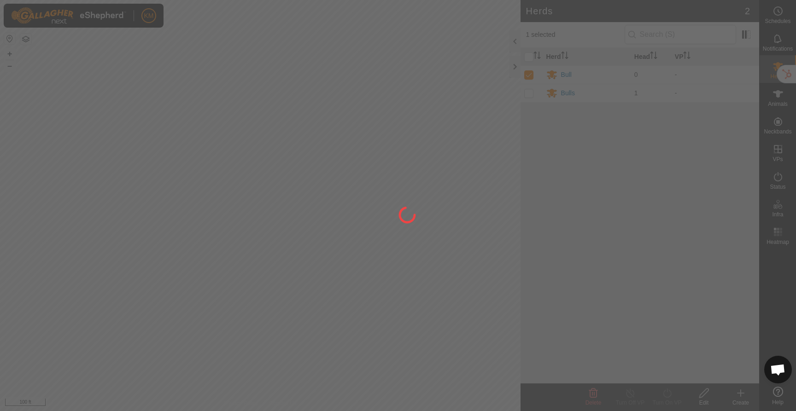
checkbox input "false"
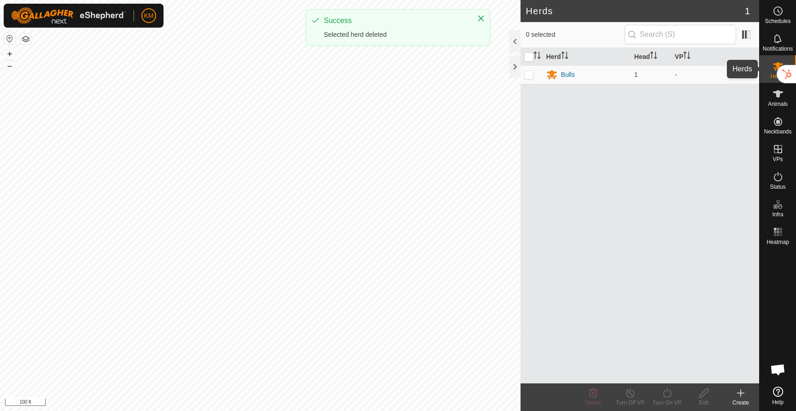
click at [771, 74] on span "Herds" at bounding box center [777, 77] width 15 height 6
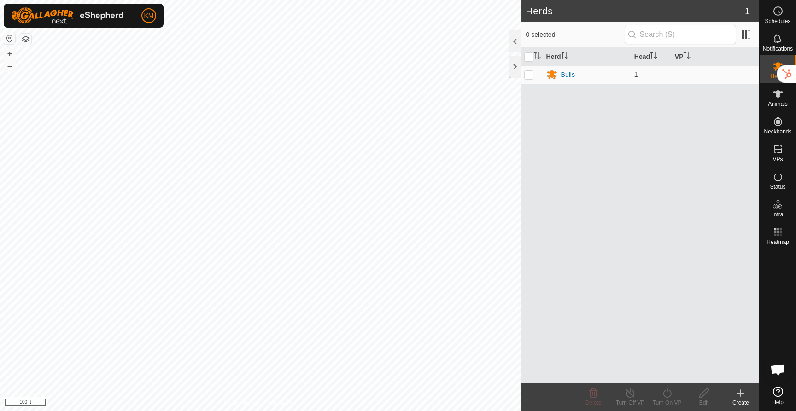
click at [736, 396] on icon at bounding box center [740, 393] width 11 height 11
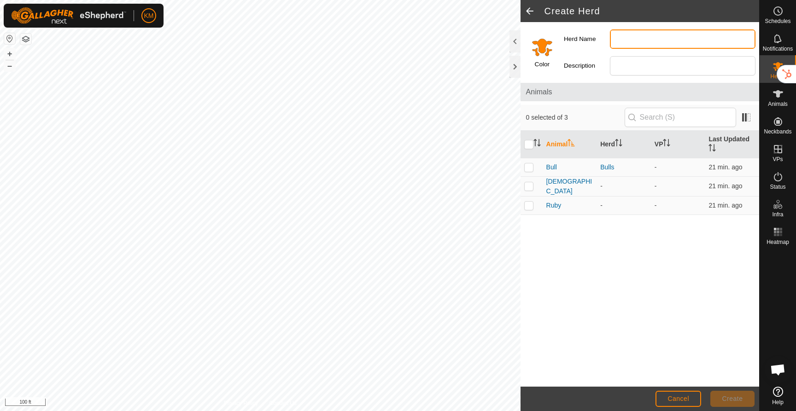
click at [631, 41] on input "Herd Name" at bounding box center [683, 38] width 146 height 19
type input "Cows"
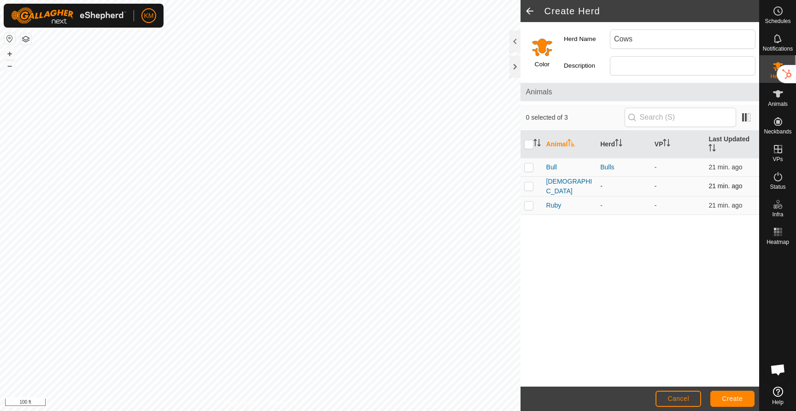
click at [531, 188] on p-checkbox at bounding box center [528, 185] width 9 height 7
checkbox input "true"
click at [531, 206] on p-checkbox at bounding box center [528, 205] width 9 height 7
checkbox input "true"
click at [733, 396] on span "Create" at bounding box center [732, 398] width 21 height 7
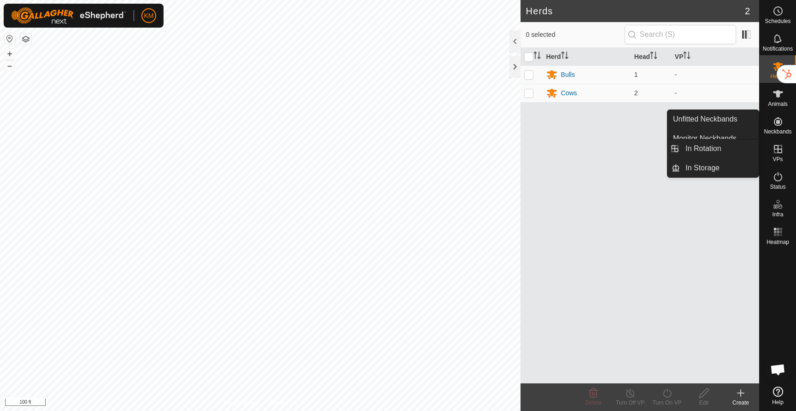
click at [777, 150] on icon at bounding box center [778, 149] width 11 height 11
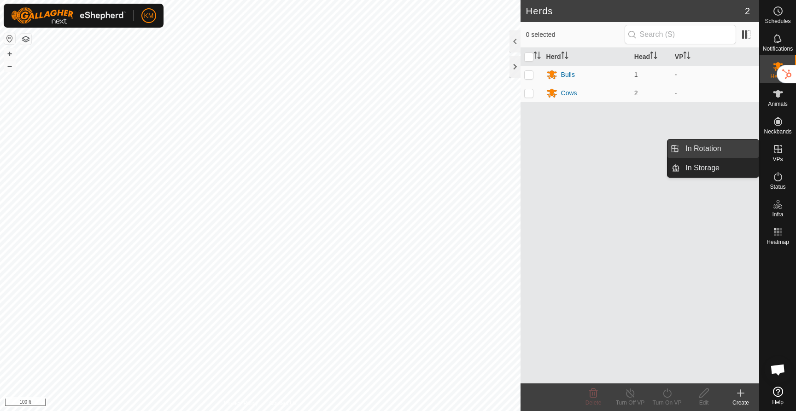
click at [729, 152] on link "In Rotation" at bounding box center [719, 149] width 79 height 18
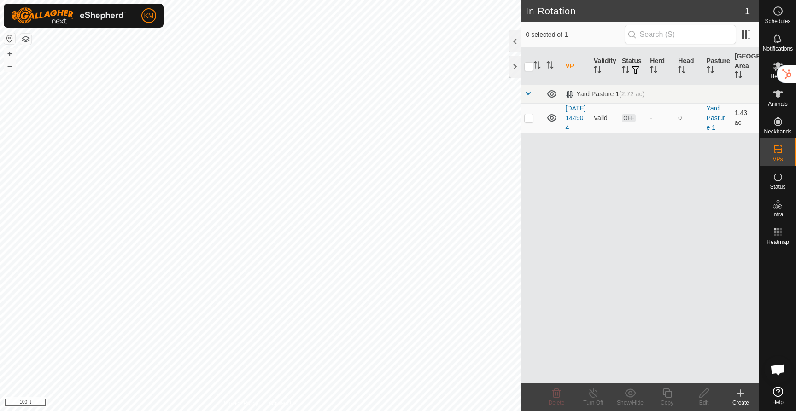
click at [741, 395] on icon at bounding box center [741, 393] width 0 height 6
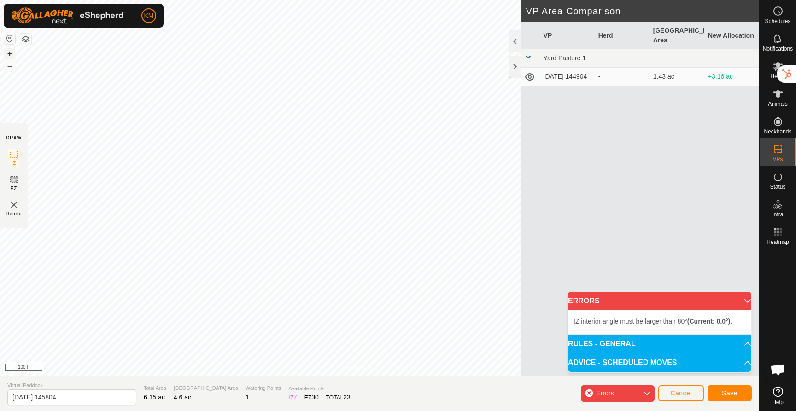
click at [10, 52] on button "+" at bounding box center [9, 53] width 11 height 11
click at [621, 164] on div "Privacy Policy Contact Us + – ⇧ i 20 ft DRAW IZ EZ Delete VP Area Comparison VP…" at bounding box center [379, 205] width 759 height 411
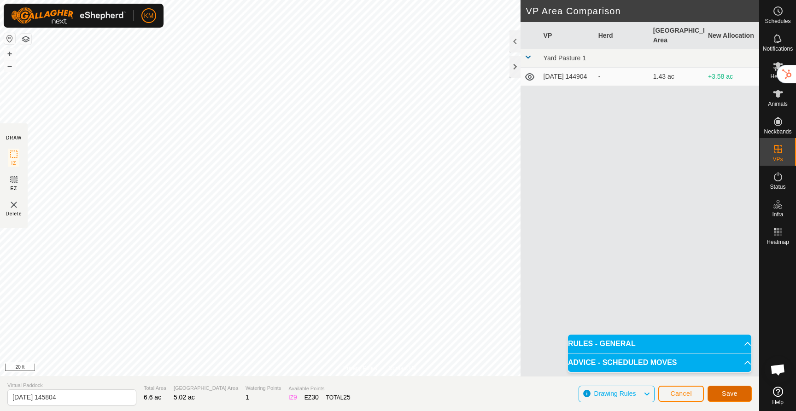
click at [732, 390] on span "Save" at bounding box center [730, 393] width 16 height 7
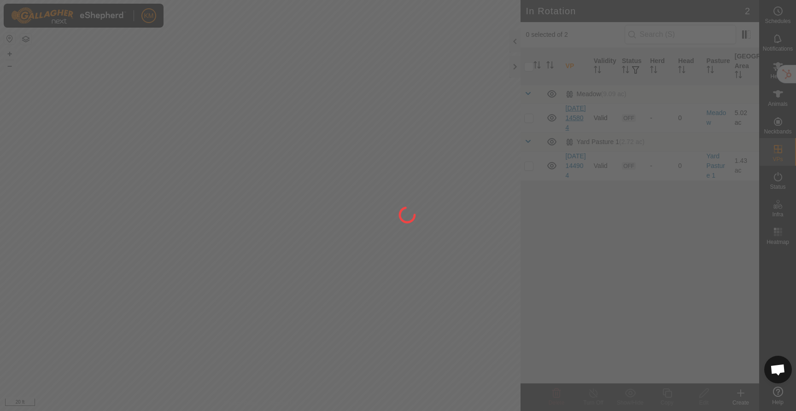
click at [577, 117] on div at bounding box center [398, 205] width 796 height 411
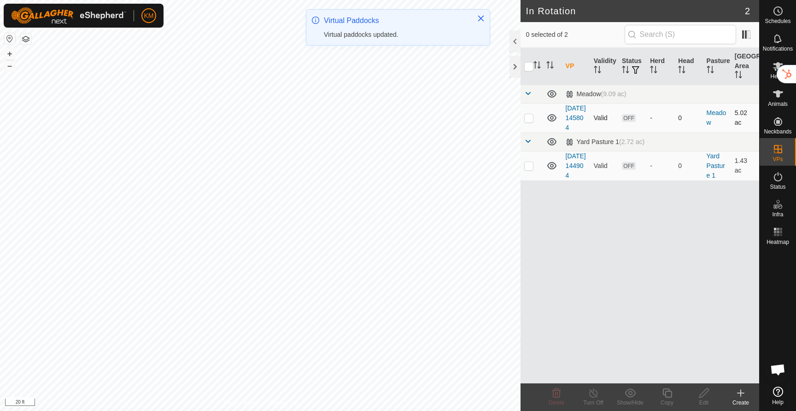
click at [529, 127] on td at bounding box center [532, 117] width 22 height 29
checkbox input "true"
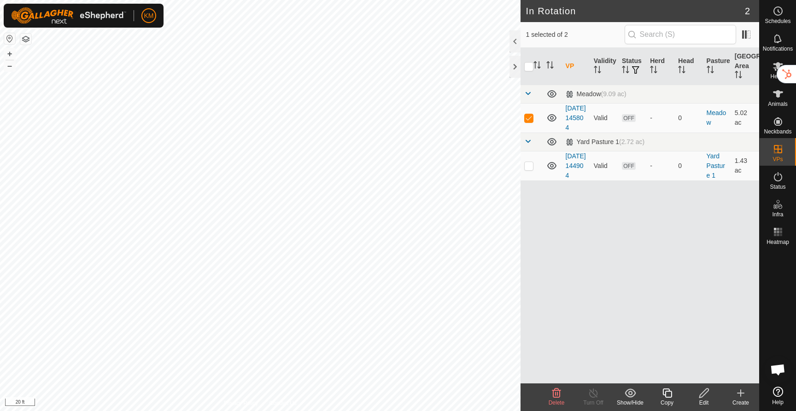
click at [700, 394] on icon at bounding box center [703, 393] width 9 height 9
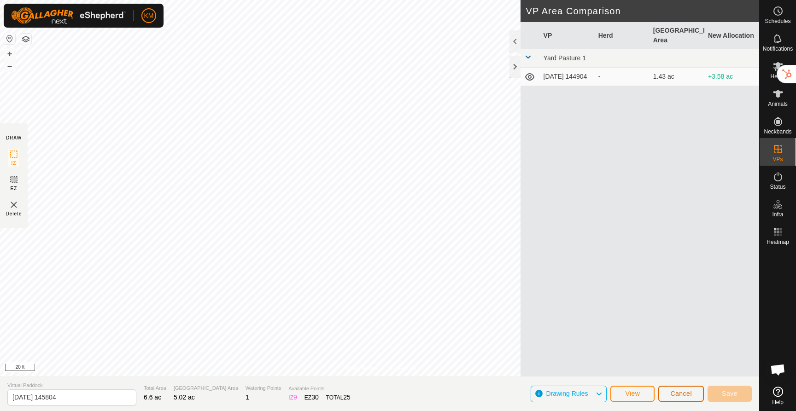
click at [688, 393] on span "Cancel" at bounding box center [681, 393] width 22 height 7
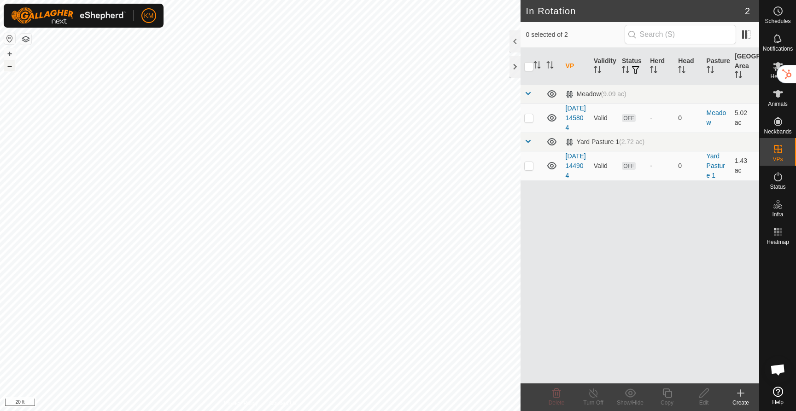
click at [12, 64] on button "–" at bounding box center [9, 65] width 11 height 11
checkbox input "true"
click at [743, 393] on icon at bounding box center [740, 393] width 11 height 11
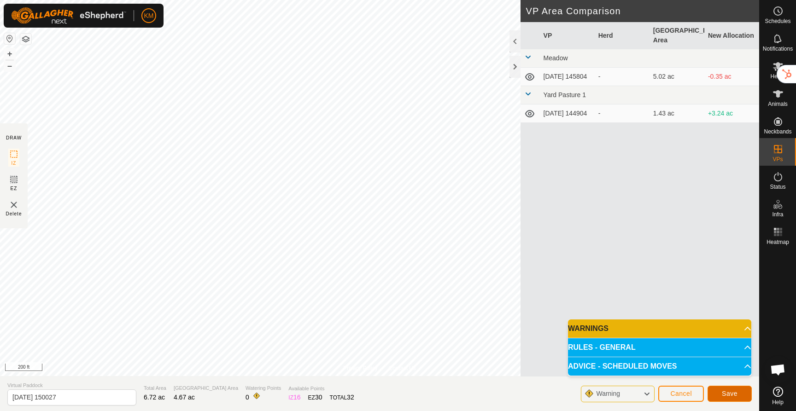
click at [726, 395] on span "Save" at bounding box center [730, 393] width 16 height 7
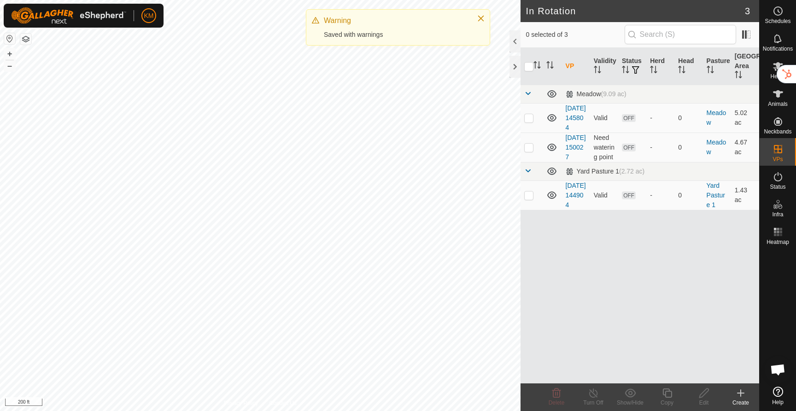
checkbox input "true"
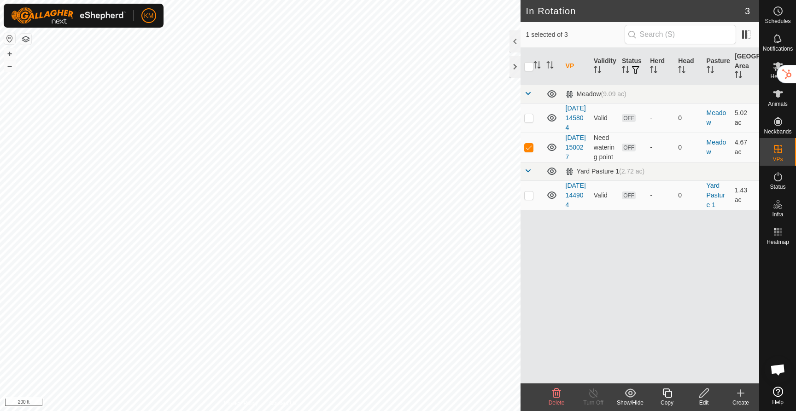
checkbox input "false"
click at [629, 199] on span "OFF" at bounding box center [629, 196] width 14 height 8
click at [531, 199] on p-checkbox at bounding box center [528, 195] width 9 height 7
click at [528, 199] on p-checkbox at bounding box center [528, 195] width 9 height 7
click at [532, 210] on td at bounding box center [532, 195] width 22 height 29
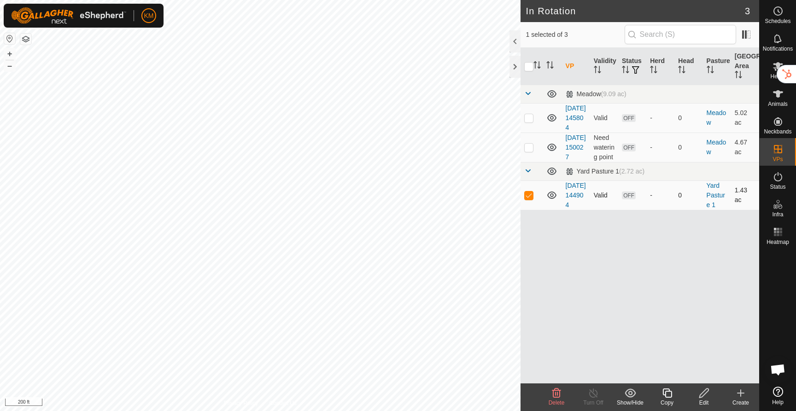
checkbox input "false"
click at [778, 182] on icon at bounding box center [778, 176] width 11 height 11
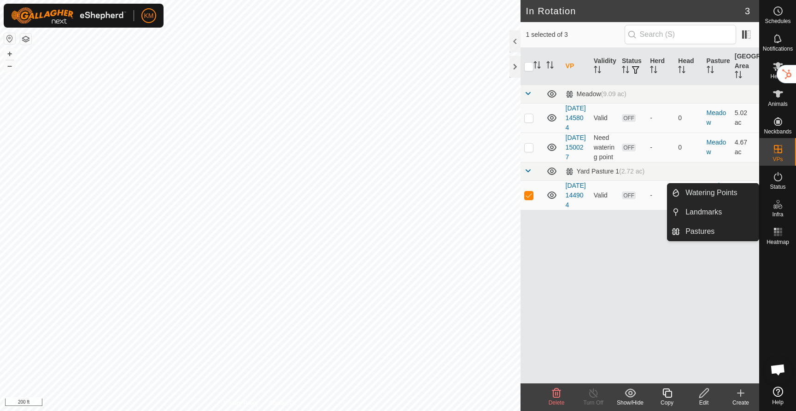
click at [773, 211] on es-infrastructure-svg-icon at bounding box center [778, 204] width 17 height 15
click at [777, 206] on icon at bounding box center [778, 204] width 11 height 11
click at [779, 209] on icon at bounding box center [780, 206] width 4 height 5
click at [706, 193] on link "Watering Points" at bounding box center [719, 193] width 79 height 18
click at [778, 209] on icon at bounding box center [778, 204] width 11 height 11
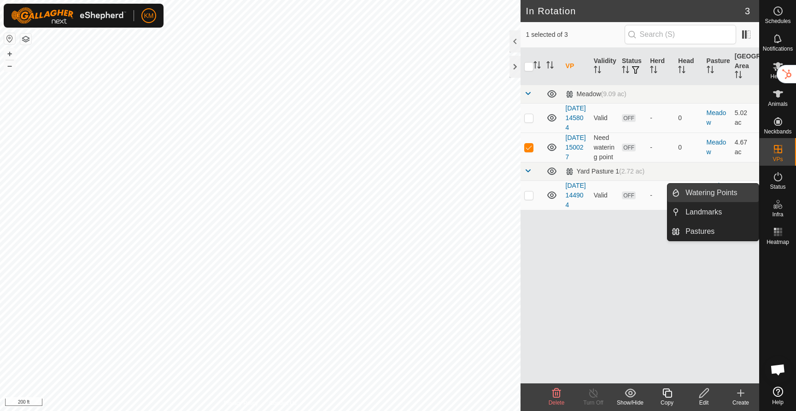
click at [726, 197] on link "Watering Points" at bounding box center [719, 193] width 79 height 18
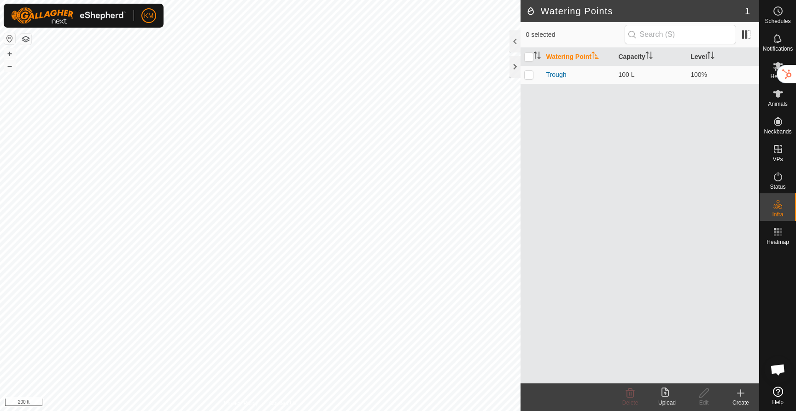
click at [743, 398] on icon at bounding box center [740, 393] width 11 height 11
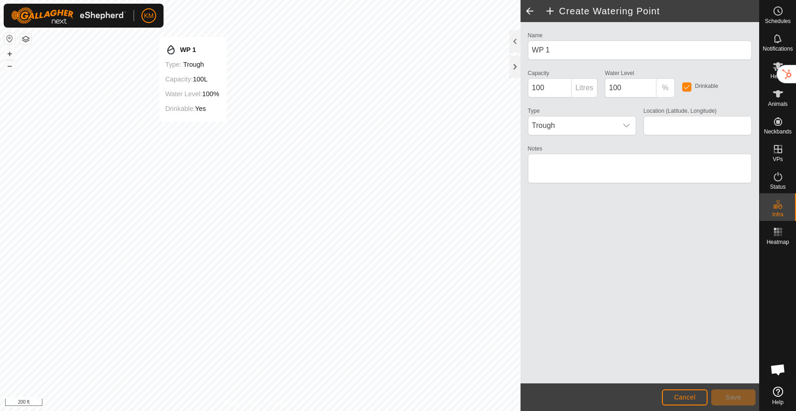
type input "54.429850, -110.656765"
click at [731, 400] on span "Save" at bounding box center [734, 397] width 16 height 7
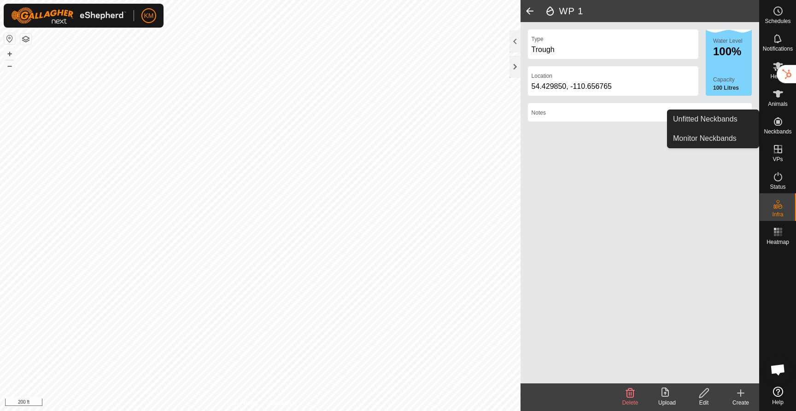
click at [777, 129] on span "Neckbands" at bounding box center [778, 132] width 28 height 6
click at [773, 122] on icon at bounding box center [778, 121] width 11 height 11
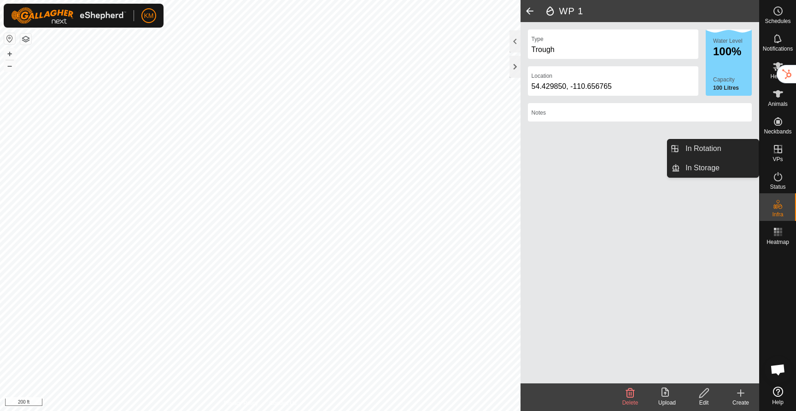
click at [776, 150] on icon at bounding box center [778, 149] width 11 height 11
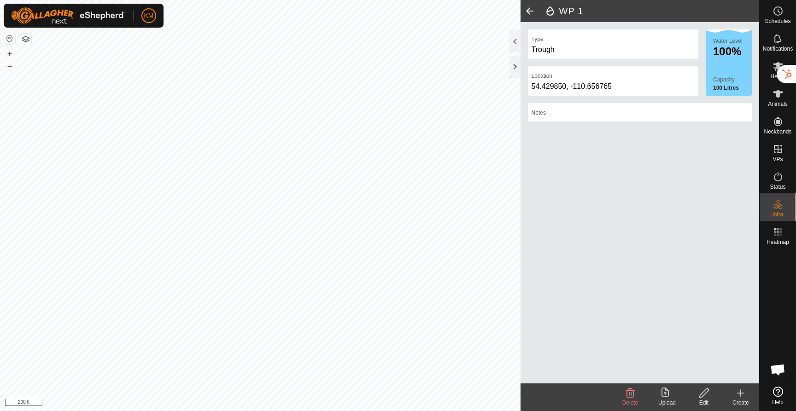
click at [531, 10] on span at bounding box center [530, 11] width 18 height 22
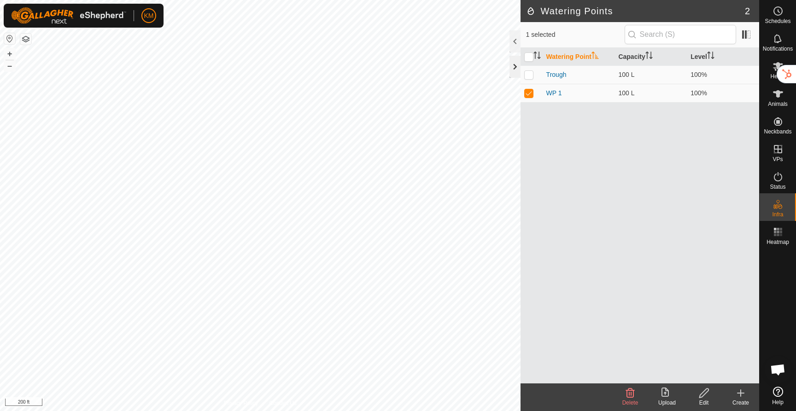
click at [514, 63] on div at bounding box center [515, 67] width 11 height 22
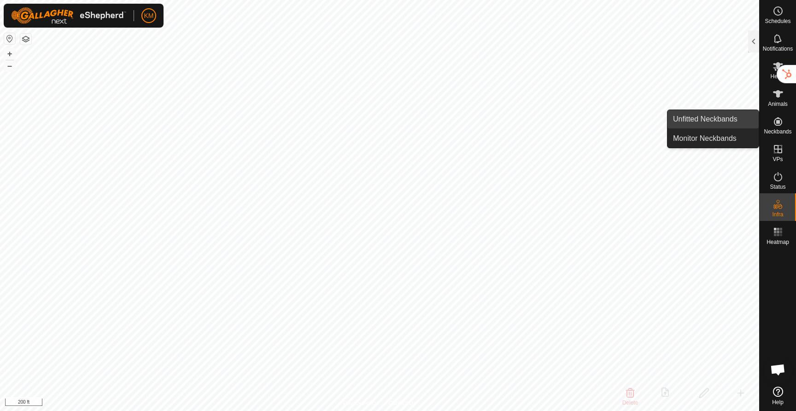
click at [709, 125] on link "Unfitted Neckbands" at bounding box center [713, 119] width 91 height 18
click at [709, 123] on link "Unfitted Neckbands" at bounding box center [713, 119] width 91 height 18
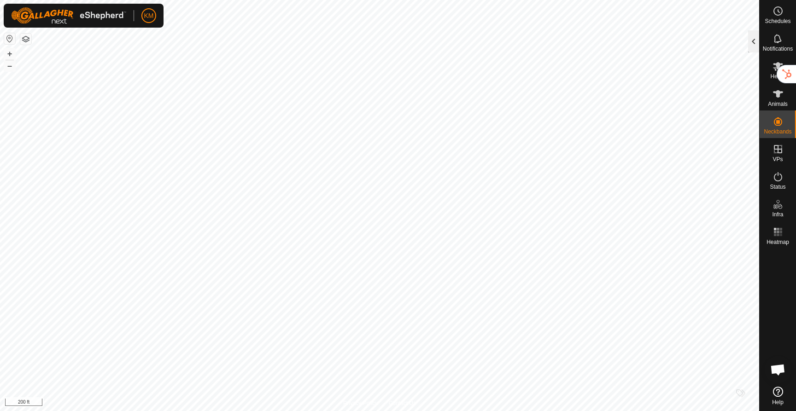
click at [752, 41] on div at bounding box center [753, 41] width 11 height 22
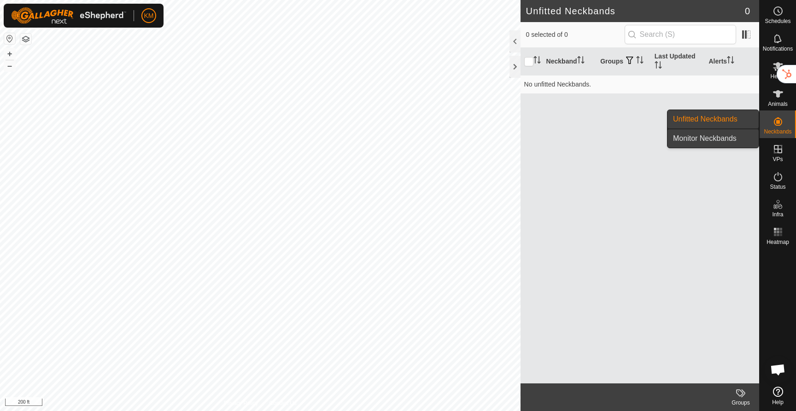
click at [721, 142] on link "Monitor Neckbands" at bounding box center [713, 138] width 91 height 18
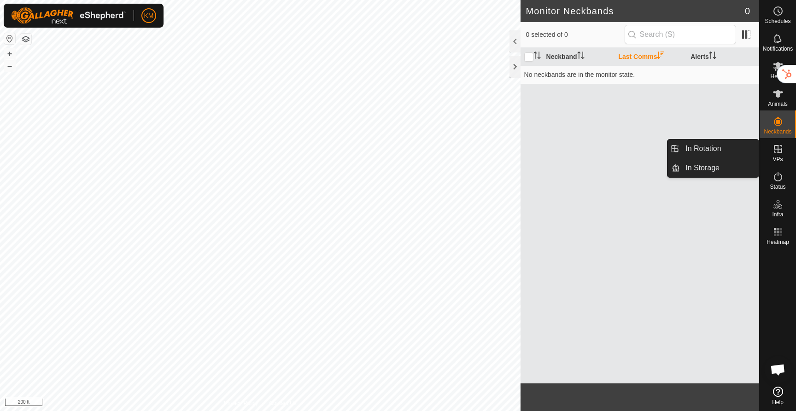
click at [779, 153] on icon at bounding box center [778, 149] width 8 height 8
click at [730, 152] on link "In Rotation" at bounding box center [719, 149] width 79 height 18
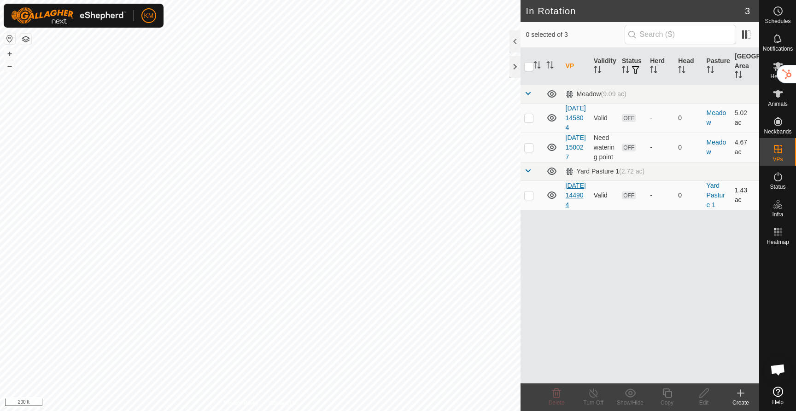
click at [575, 209] on link "[DATE] 144904" at bounding box center [576, 195] width 20 height 27
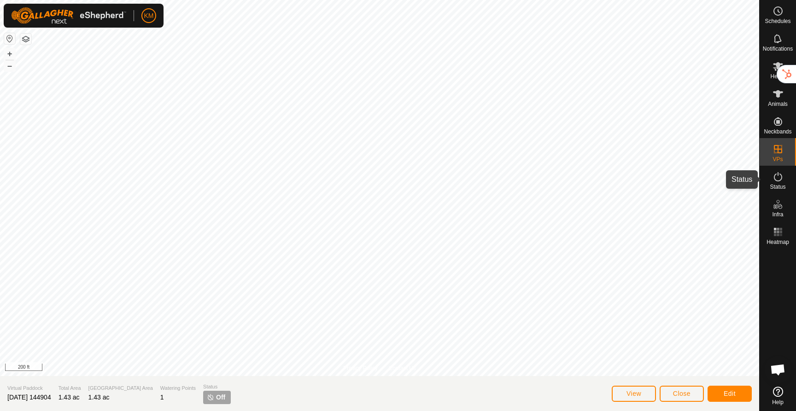
click at [779, 181] on icon at bounding box center [778, 176] width 8 height 9
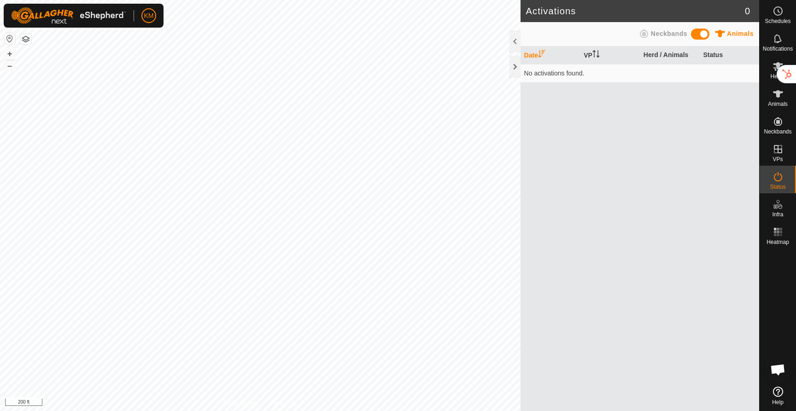
click at [703, 35] on span at bounding box center [700, 34] width 18 height 11
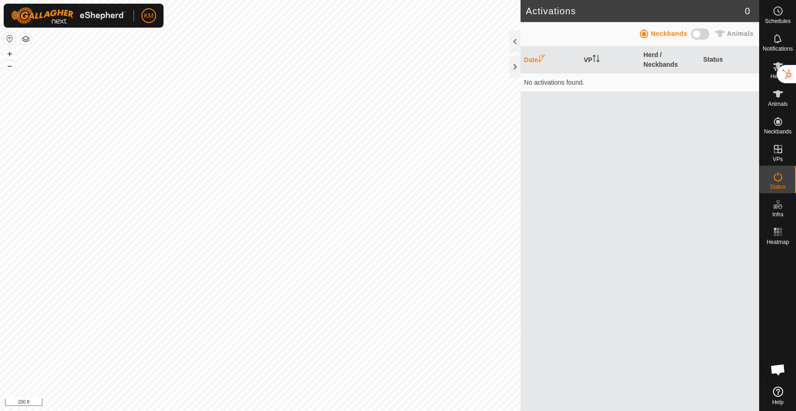
click at [694, 35] on span at bounding box center [700, 34] width 18 height 11
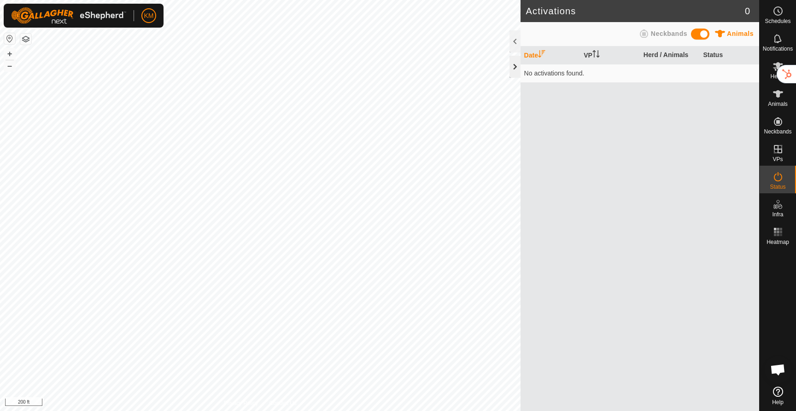
click at [514, 66] on div at bounding box center [515, 67] width 11 height 22
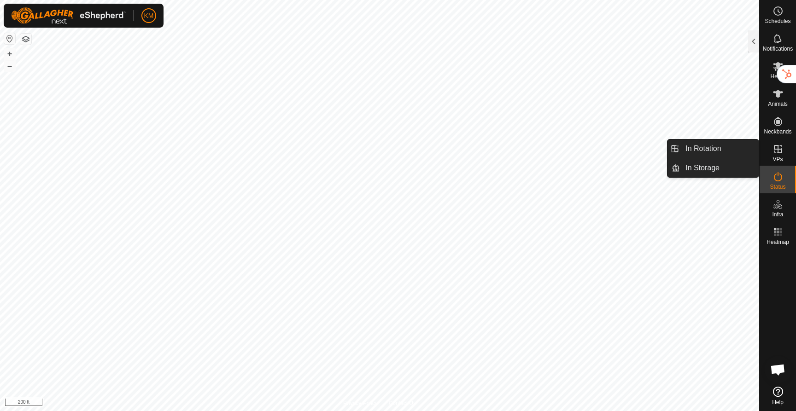
click at [780, 157] on span "VPs" at bounding box center [778, 160] width 10 height 6
click at [716, 164] on link "In Storage" at bounding box center [719, 168] width 79 height 18
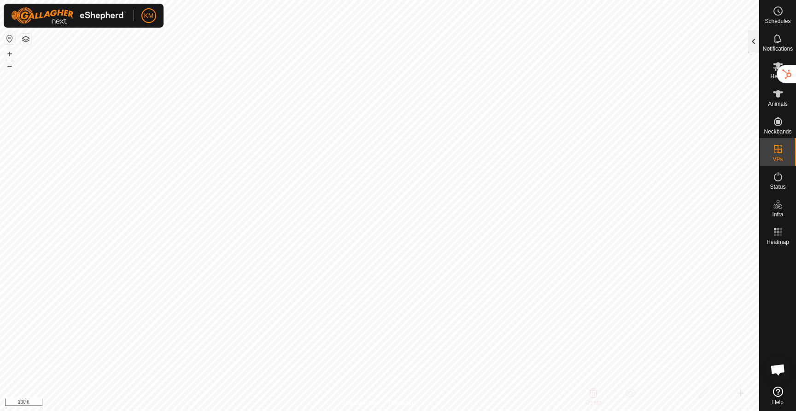
click at [753, 39] on div at bounding box center [753, 41] width 11 height 22
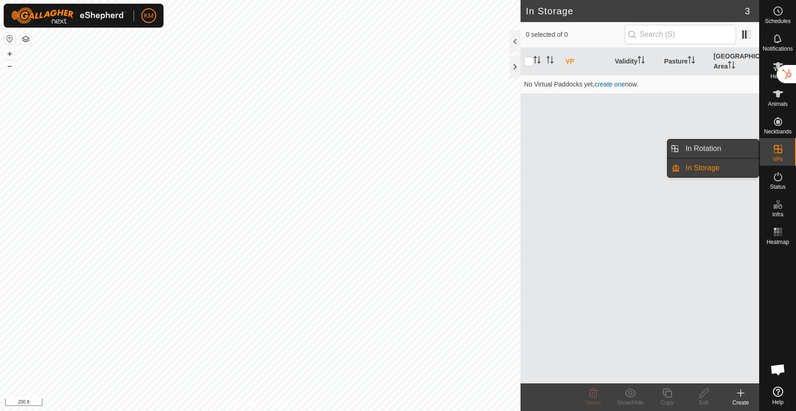
click at [716, 147] on link "In Rotation" at bounding box center [719, 149] width 79 height 18
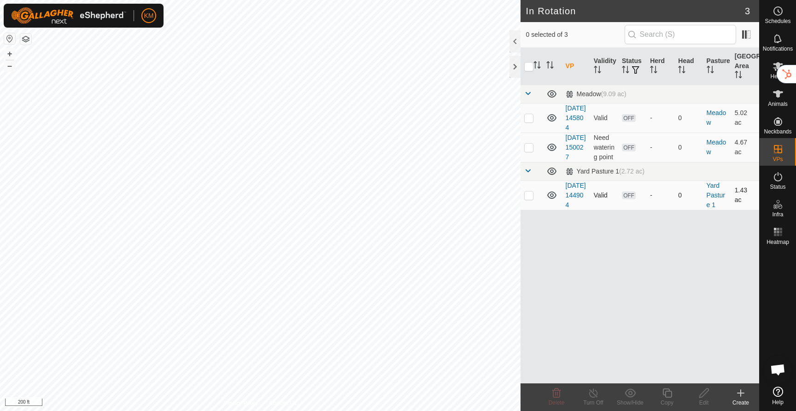
click at [550, 199] on icon at bounding box center [551, 195] width 9 height 7
click at [551, 198] on icon at bounding box center [551, 196] width 9 height 4
click at [553, 153] on icon at bounding box center [551, 147] width 11 height 11
click at [552, 122] on icon at bounding box center [551, 117] width 9 height 7
click at [532, 199] on p-checkbox at bounding box center [528, 195] width 9 height 7
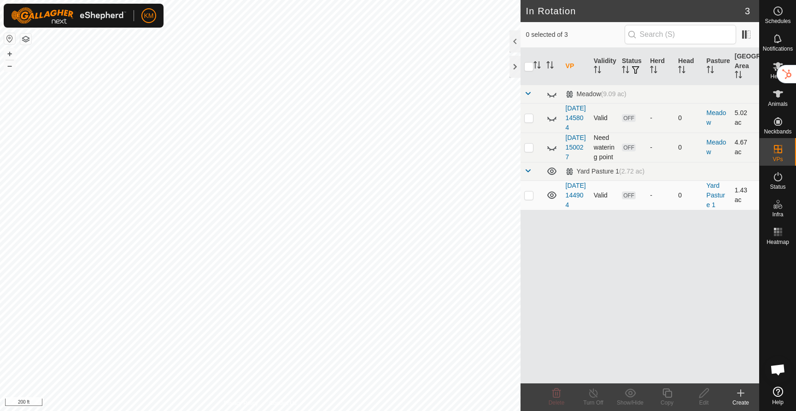
checkbox input "true"
click at [572, 205] on link "[DATE] 144904" at bounding box center [576, 195] width 20 height 27
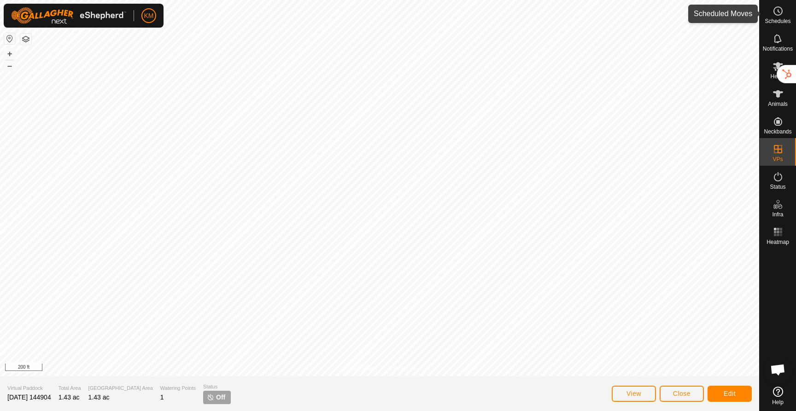
click at [773, 18] on span "Schedules" at bounding box center [778, 21] width 26 height 6
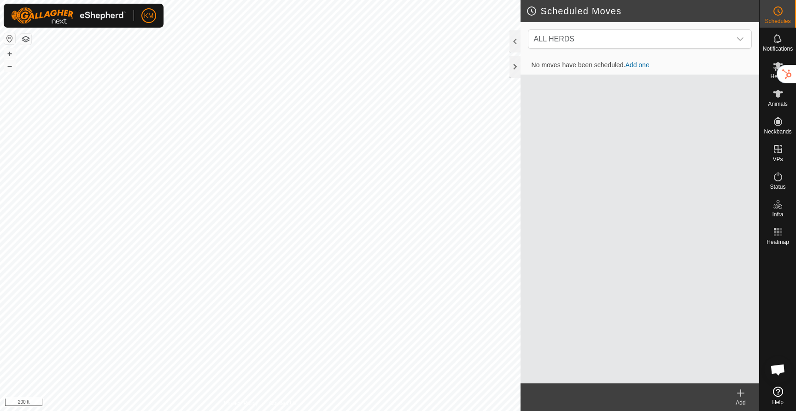
click at [642, 66] on link "Add one" at bounding box center [638, 64] width 24 height 7
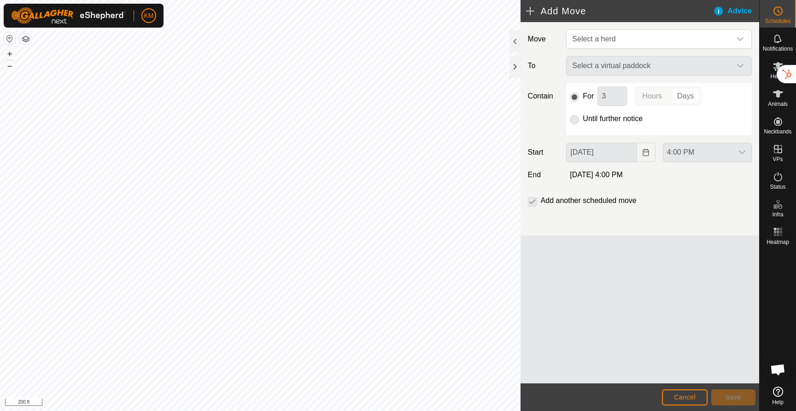
click at [574, 122] on p-radiobutton at bounding box center [574, 118] width 9 height 11
click at [601, 41] on span "Select a herd" at bounding box center [593, 39] width 43 height 8
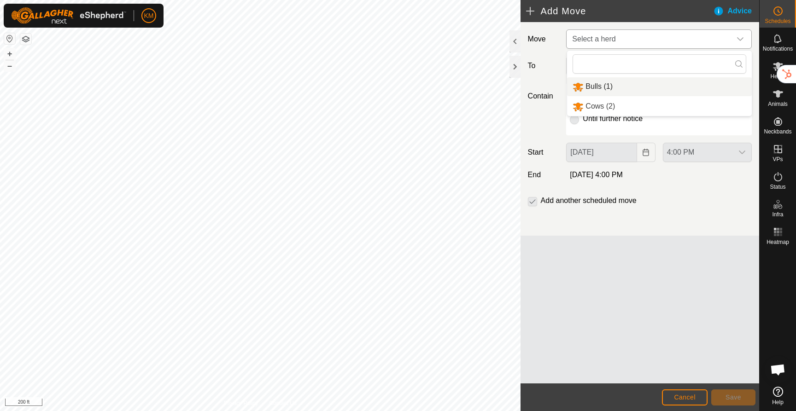
click at [594, 91] on li "Bulls (1)" at bounding box center [659, 86] width 185 height 19
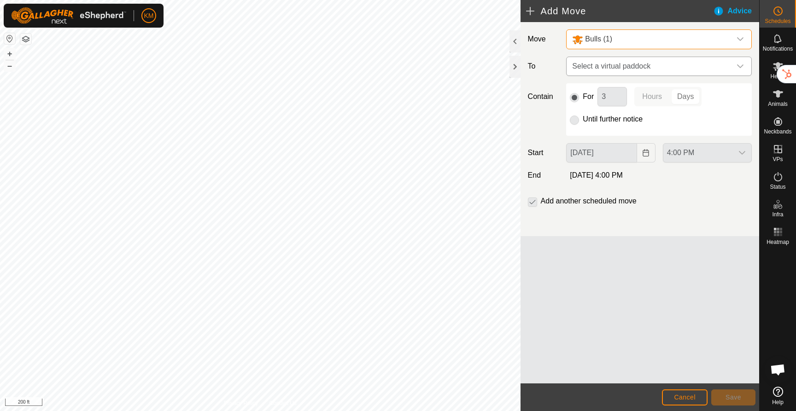
click at [605, 70] on span "Select a virtual paddock" at bounding box center [649, 66] width 163 height 18
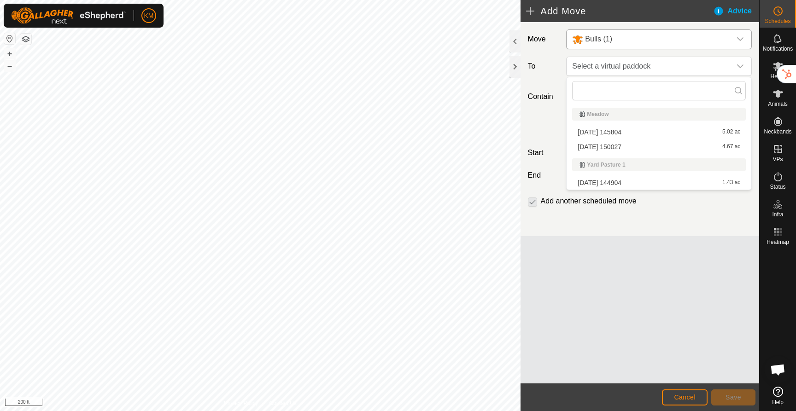
click at [603, 183] on li "[DATE] 144904 1.43 ac" at bounding box center [659, 183] width 174 height 14
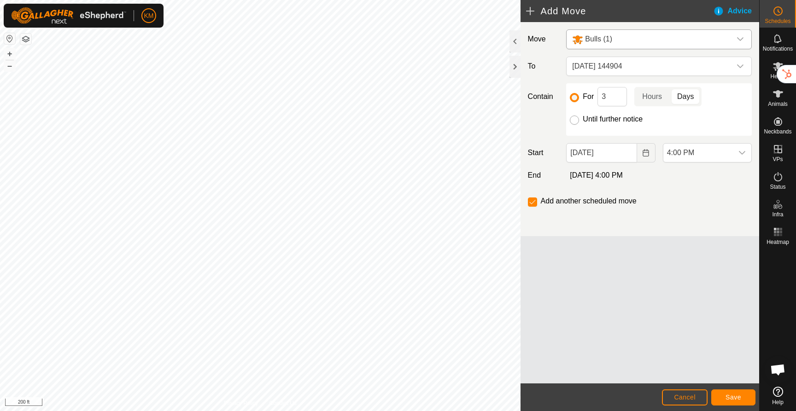
click at [576, 124] on input "Until further notice" at bounding box center [574, 120] width 9 height 9
radio input "true"
checkbox input "false"
click at [740, 400] on span "Save" at bounding box center [734, 397] width 16 height 7
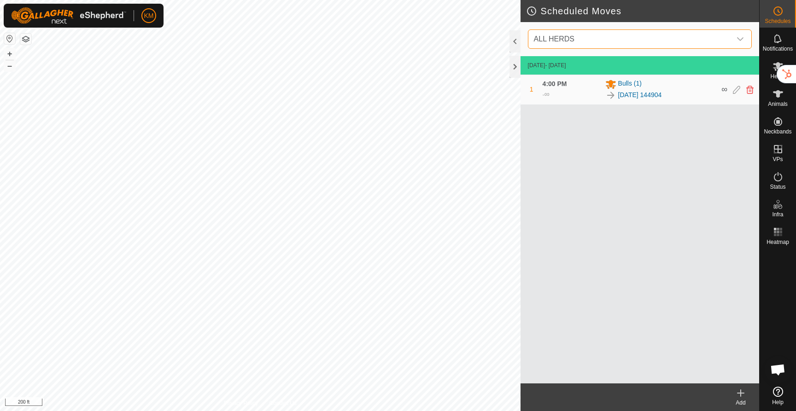
click at [647, 39] on span "ALL HERDS" at bounding box center [630, 39] width 201 height 18
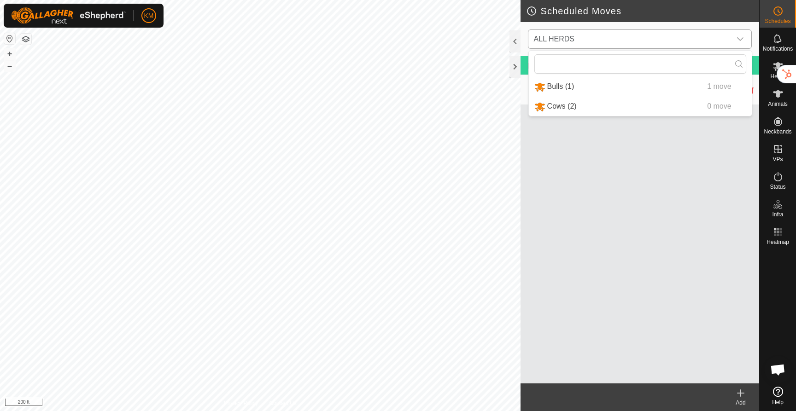
click at [584, 108] on li "Cows (2) 0 move" at bounding box center [640, 106] width 223 height 19
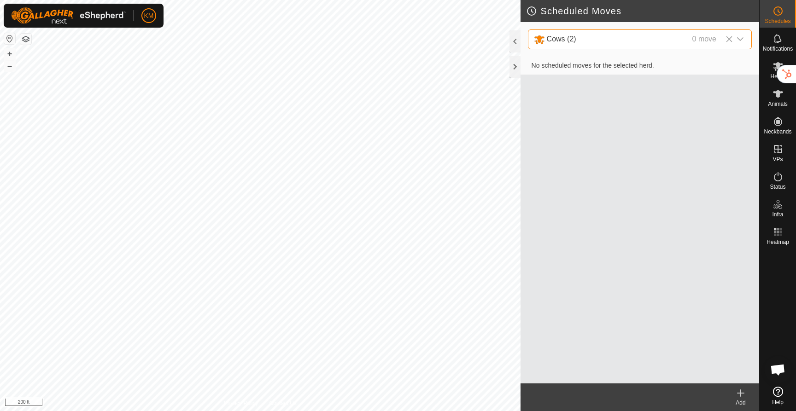
click at [578, 45] on span "Cows (2) 0 move" at bounding box center [630, 39] width 201 height 19
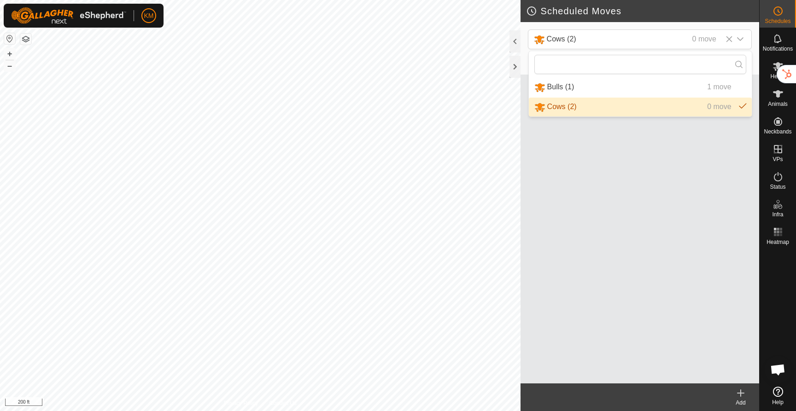
click at [620, 176] on div "No scheduled moves for the selected herd." at bounding box center [640, 220] width 239 height 327
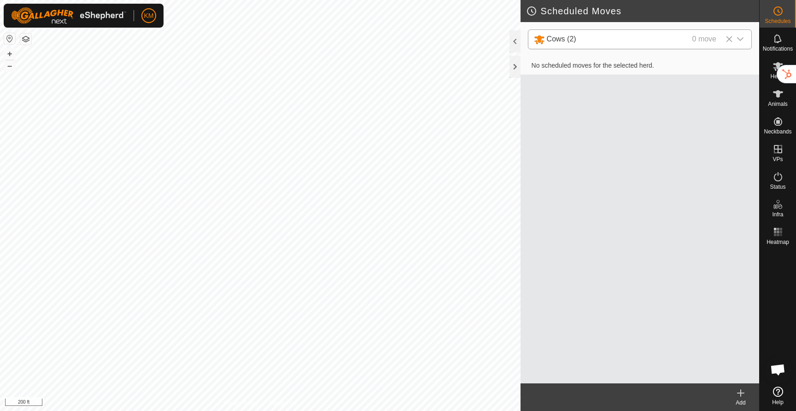
click at [729, 40] on icon at bounding box center [729, 38] width 7 height 7
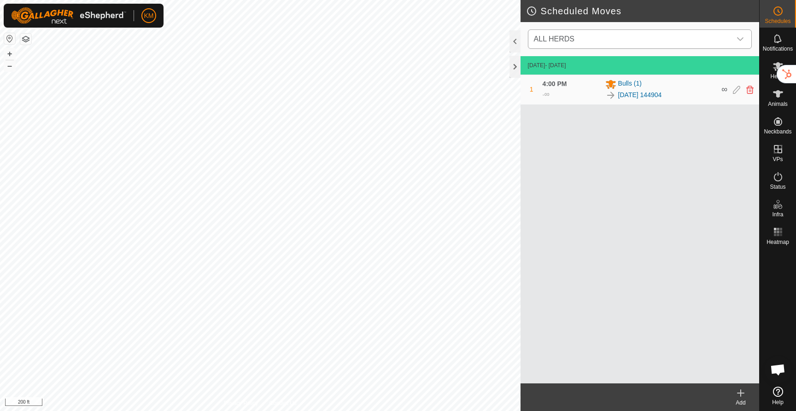
click at [741, 393] on icon at bounding box center [741, 393] width 6 height 0
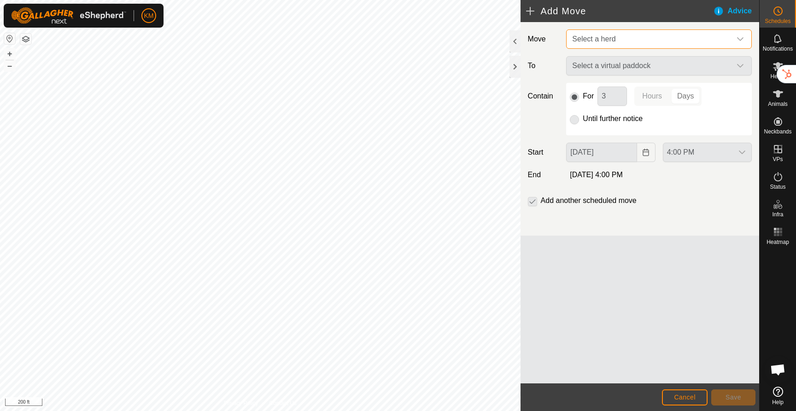
click at [593, 43] on span "Select a herd" at bounding box center [649, 39] width 163 height 18
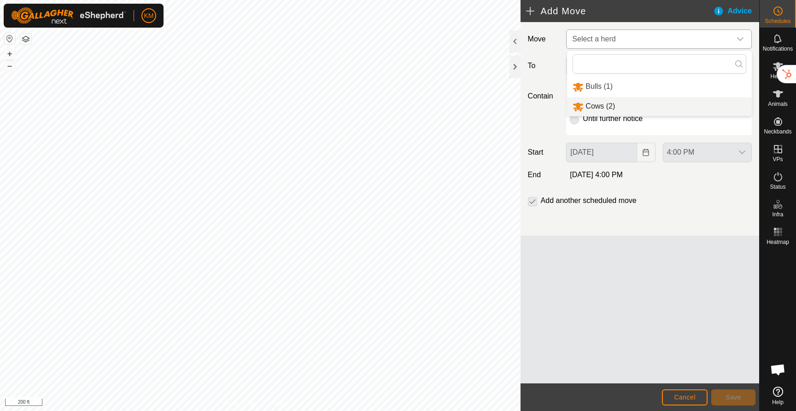
click at [590, 105] on li "Cows (2)" at bounding box center [659, 106] width 185 height 19
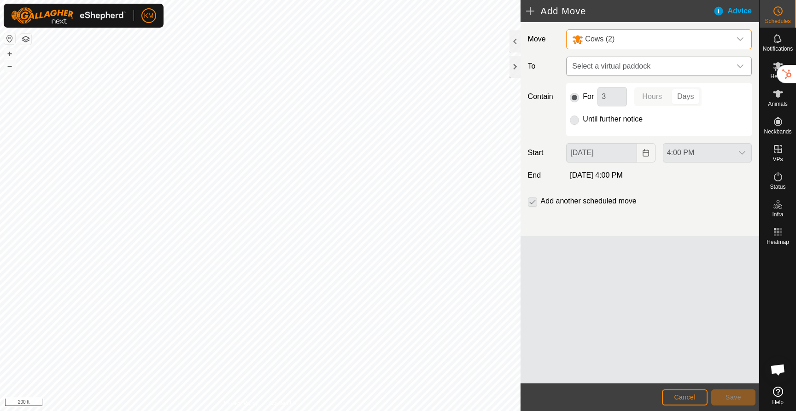
click at [599, 70] on span "Select a virtual paddock" at bounding box center [649, 66] width 163 height 18
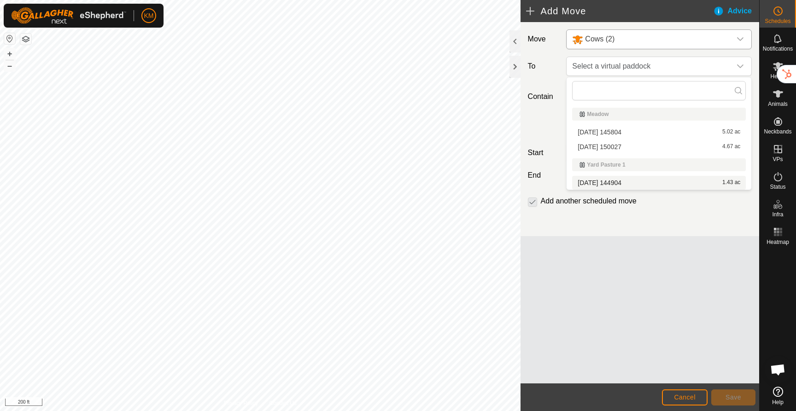
click at [598, 184] on li "[DATE] 144904 1.43 ac" at bounding box center [659, 183] width 174 height 14
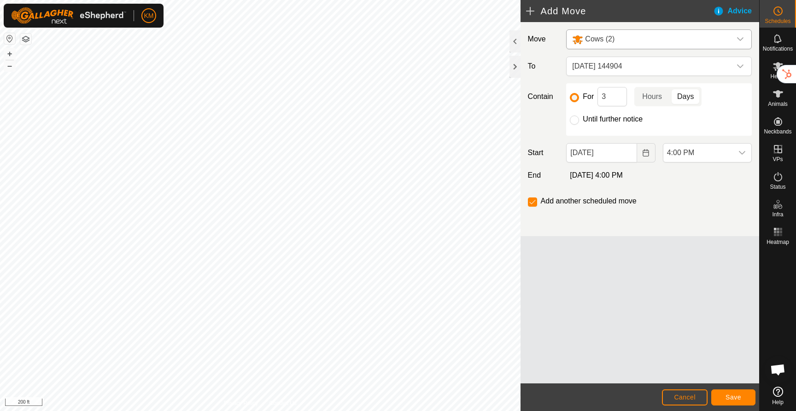
click at [576, 125] on div "For 3 Hours Days Until further notice" at bounding box center [659, 109] width 186 height 53
click at [576, 123] on input "Until further notice" at bounding box center [574, 120] width 9 height 9
radio input "true"
checkbox input "false"
click at [731, 397] on span "Save" at bounding box center [734, 397] width 16 height 7
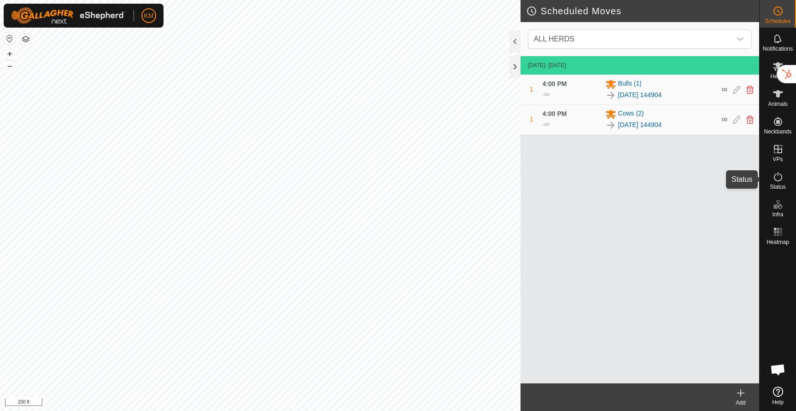
click at [780, 180] on icon at bounding box center [778, 176] width 8 height 9
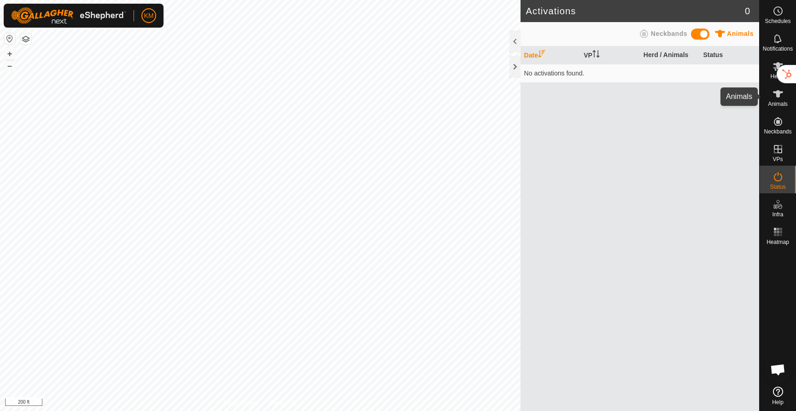
click at [779, 99] on icon at bounding box center [778, 93] width 11 height 11
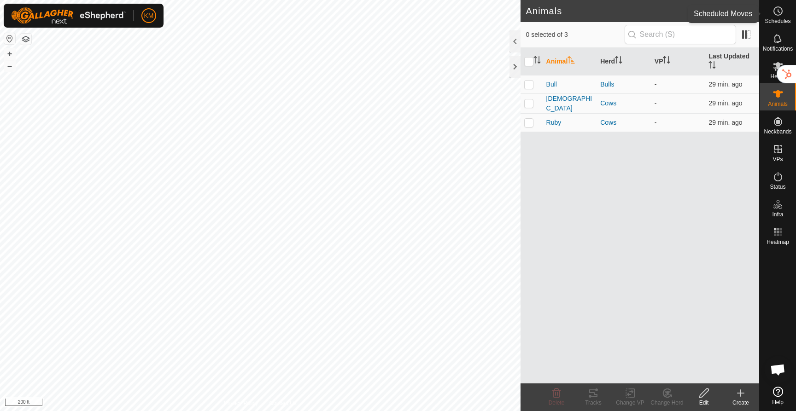
click at [782, 16] on icon at bounding box center [778, 11] width 11 height 11
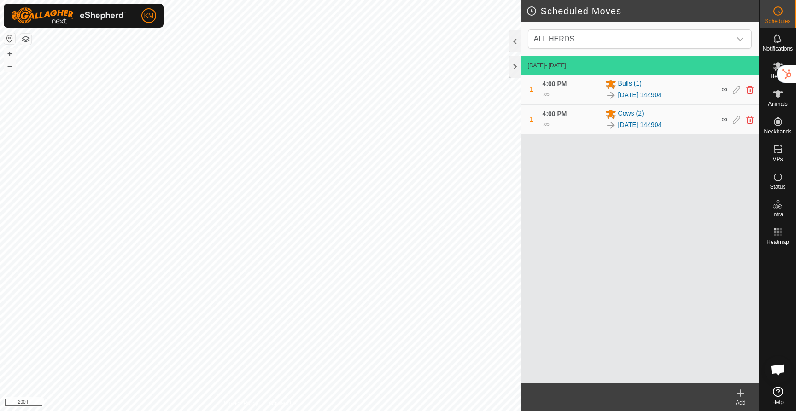
click at [635, 95] on link "[DATE] 144904" at bounding box center [640, 95] width 44 height 10
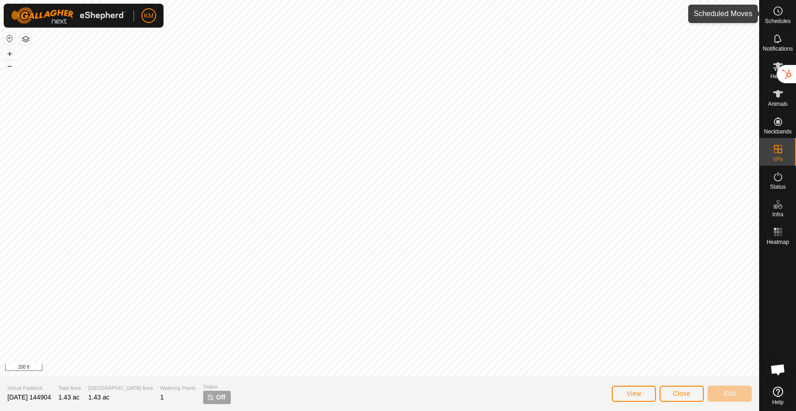
click at [781, 8] on circle at bounding box center [778, 11] width 8 height 8
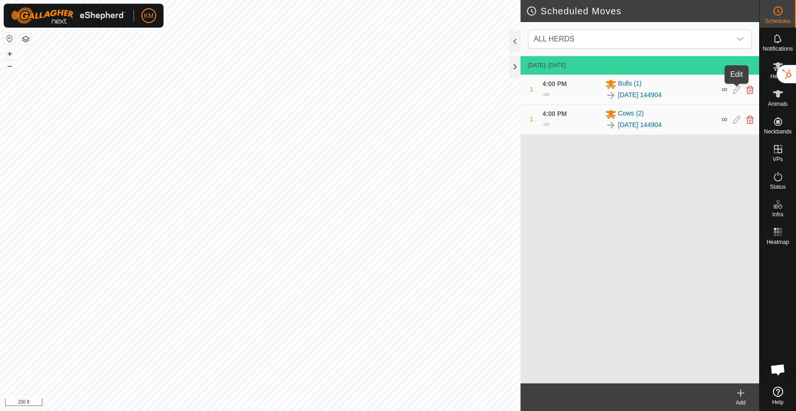
click at [738, 90] on icon at bounding box center [736, 90] width 7 height 8
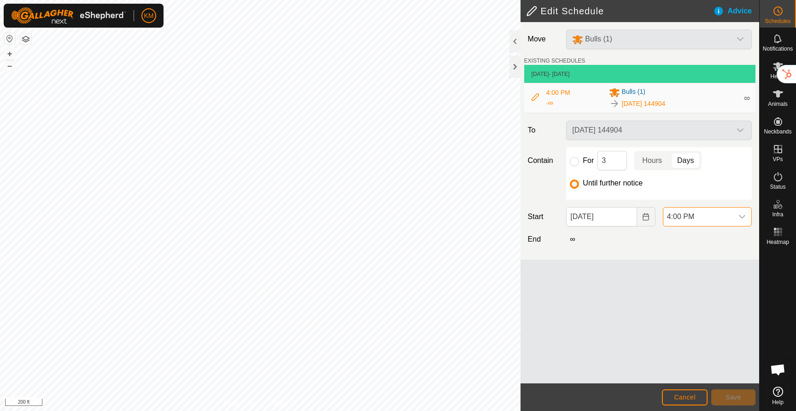
click at [695, 216] on span "4:00 PM" at bounding box center [698, 217] width 70 height 18
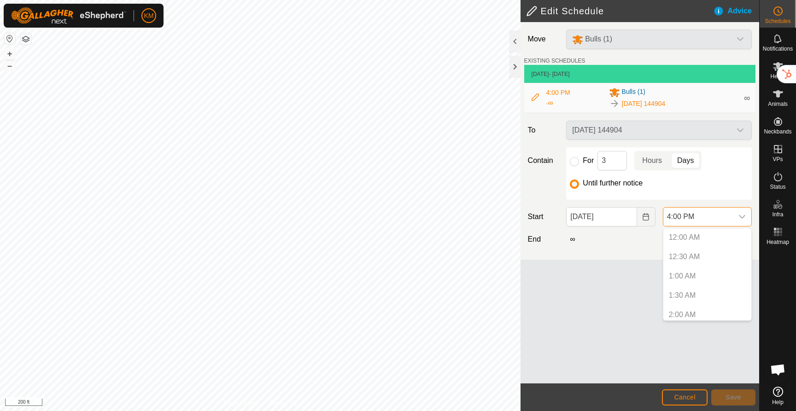
scroll to position [545, 0]
click at [684, 295] on p-selectitem "3:30 PM" at bounding box center [707, 292] width 88 height 18
click at [686, 289] on p-selectitem "3:30 PM" at bounding box center [707, 292] width 88 height 18
click at [683, 290] on p-selectitem "3:30 PM" at bounding box center [707, 292] width 88 height 18
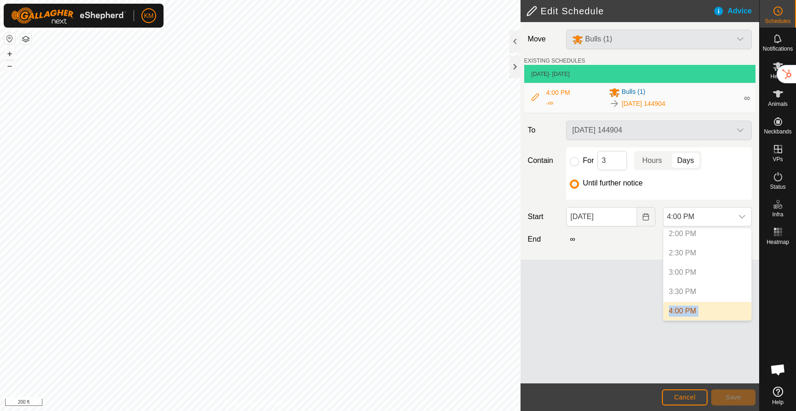
click at [683, 290] on p-selectitem "3:30 PM" at bounding box center [707, 292] width 88 height 18
click at [683, 292] on p-selectitem "3:30 PM" at bounding box center [707, 292] width 88 height 18
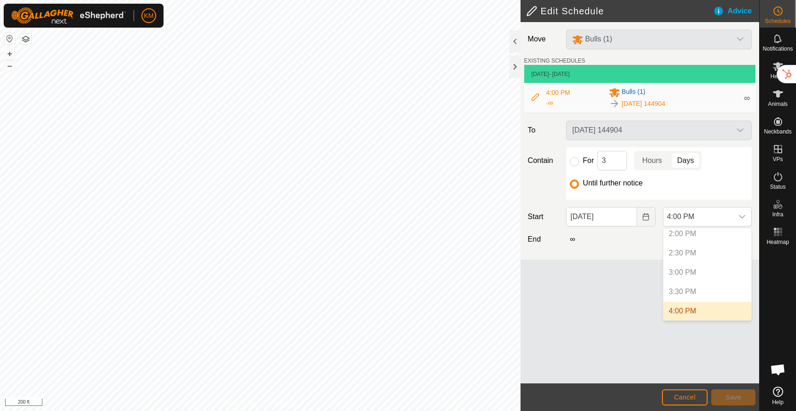
click at [682, 295] on p-selectitem "3:30 PM" at bounding box center [707, 292] width 88 height 18
click at [683, 395] on span "Cancel" at bounding box center [685, 397] width 22 height 7
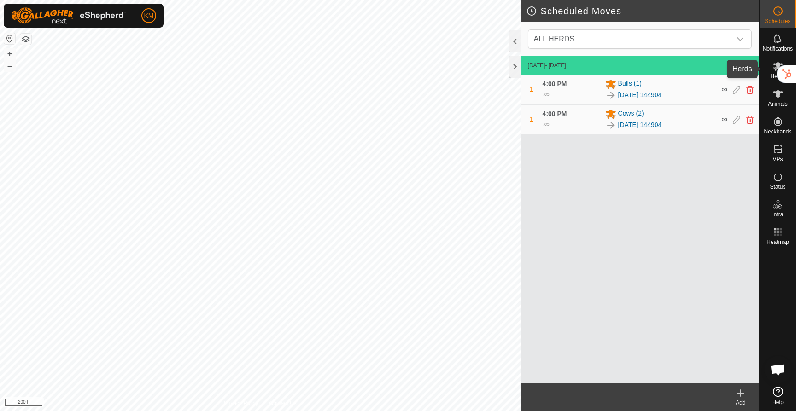
click at [774, 72] on es-mob-svg-icon at bounding box center [778, 66] width 17 height 15
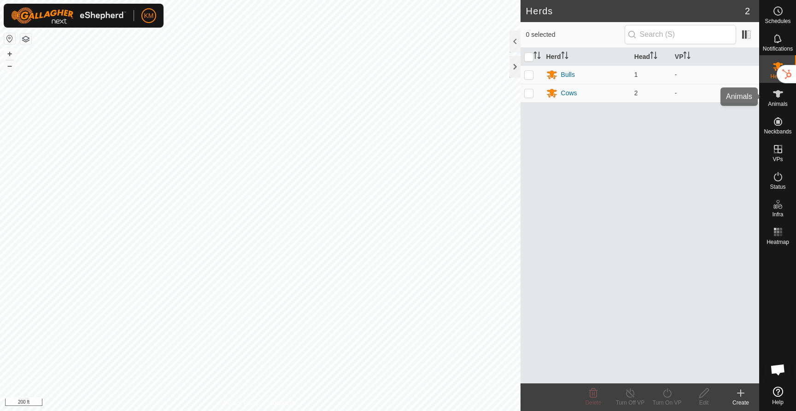
click at [776, 100] on es-animals-svg-icon at bounding box center [778, 94] width 17 height 15
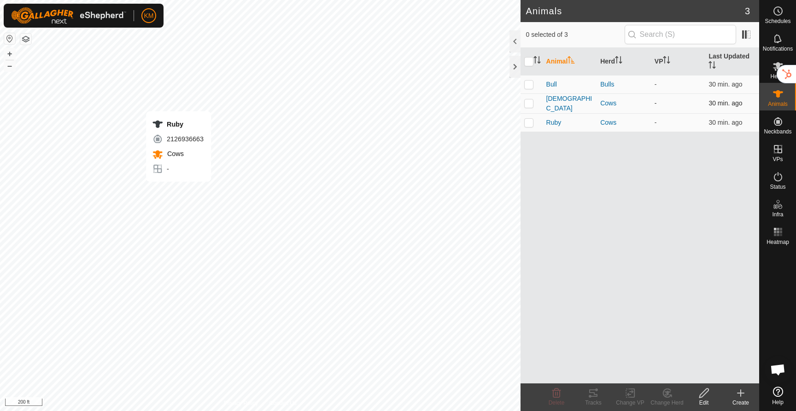
checkbox input "true"
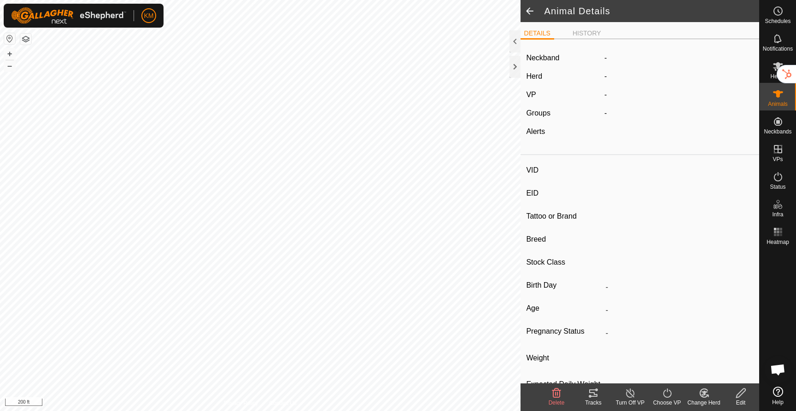
type input "Ruby"
type input "-"
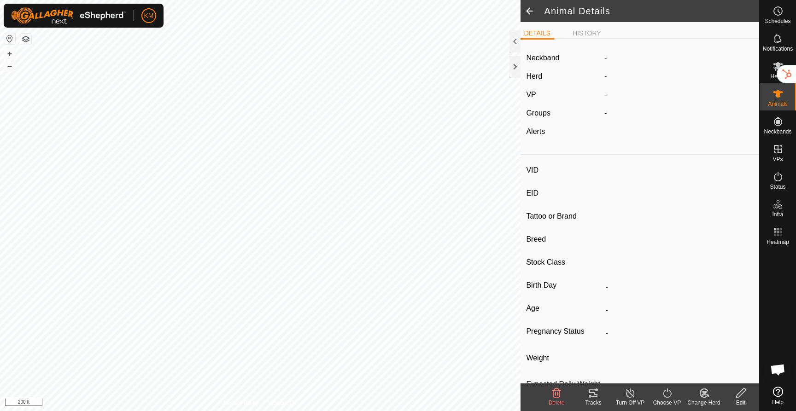
type input "0 kg"
type input "-"
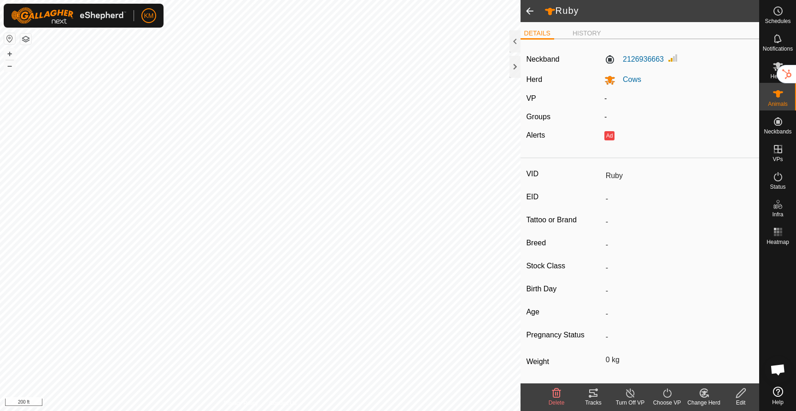
click at [668, 393] on icon at bounding box center [668, 393] width 12 height 11
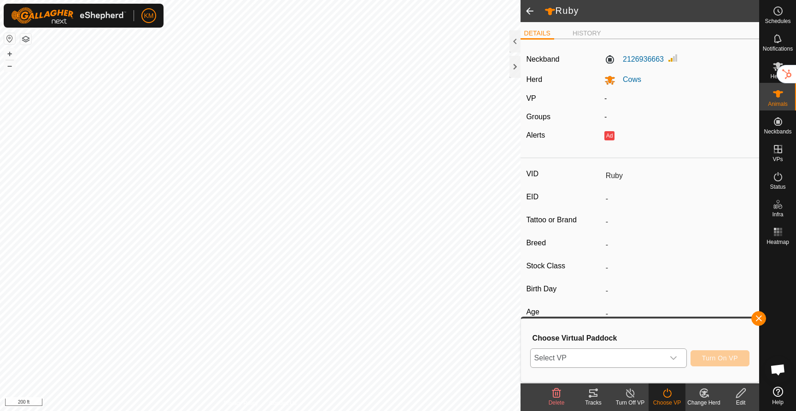
click at [639, 355] on span "Select VP" at bounding box center [598, 358] width 134 height 18
click at [626, 345] on li "[DATE] 144904 1.43 ac" at bounding box center [609, 340] width 156 height 18
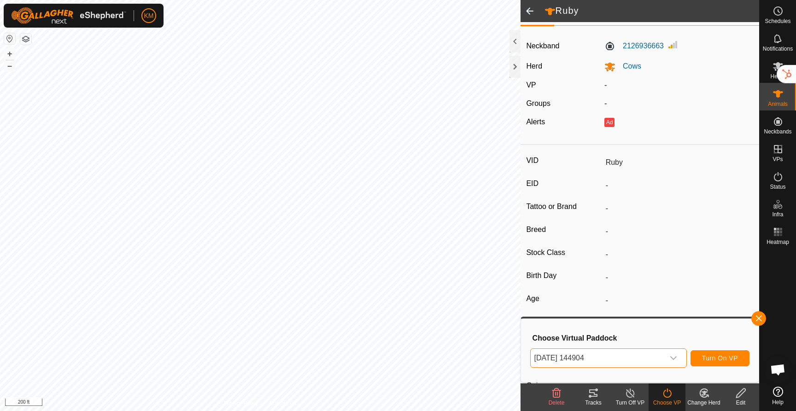
scroll to position [40, 0]
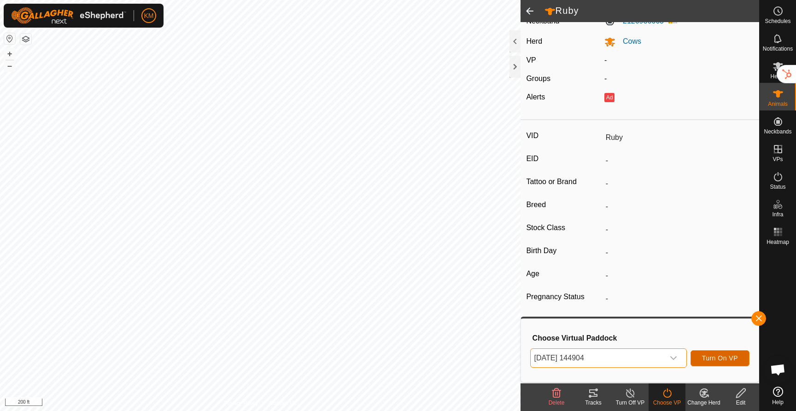
click at [710, 360] on span "Turn On VP" at bounding box center [720, 358] width 36 height 7
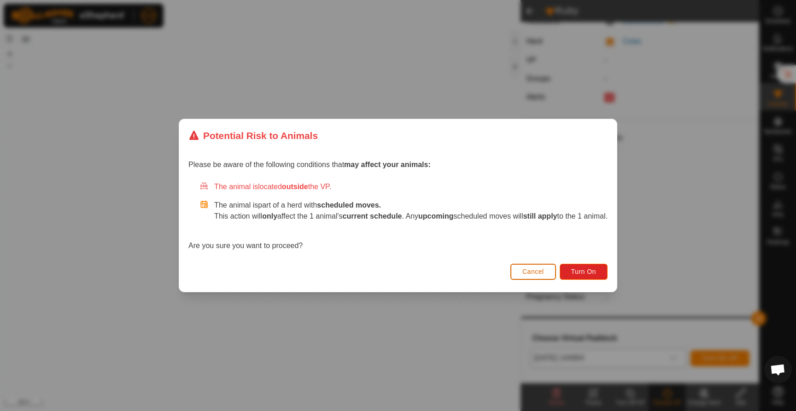
click at [544, 275] on span "Cancel" at bounding box center [533, 271] width 22 height 7
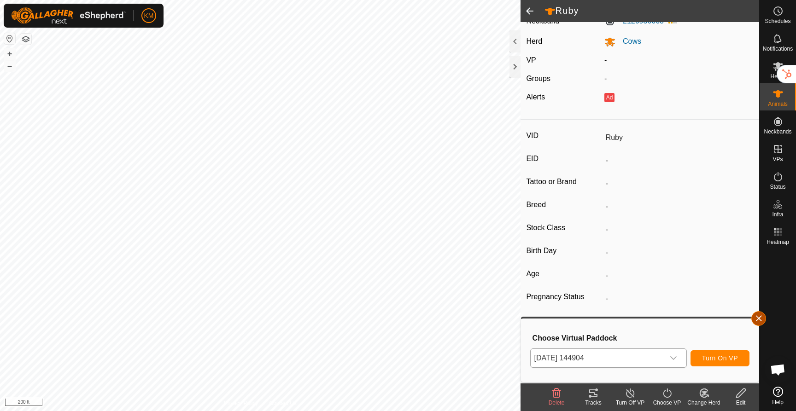
click at [760, 321] on button "button" at bounding box center [758, 318] width 15 height 15
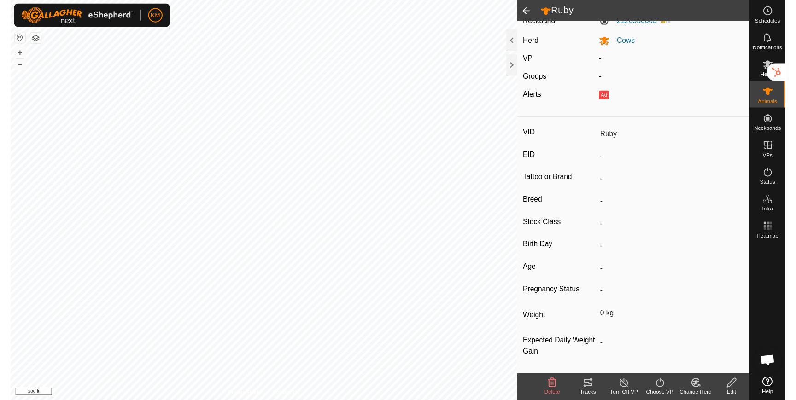
scroll to position [38, 0]
